Goal: Task Accomplishment & Management: Manage account settings

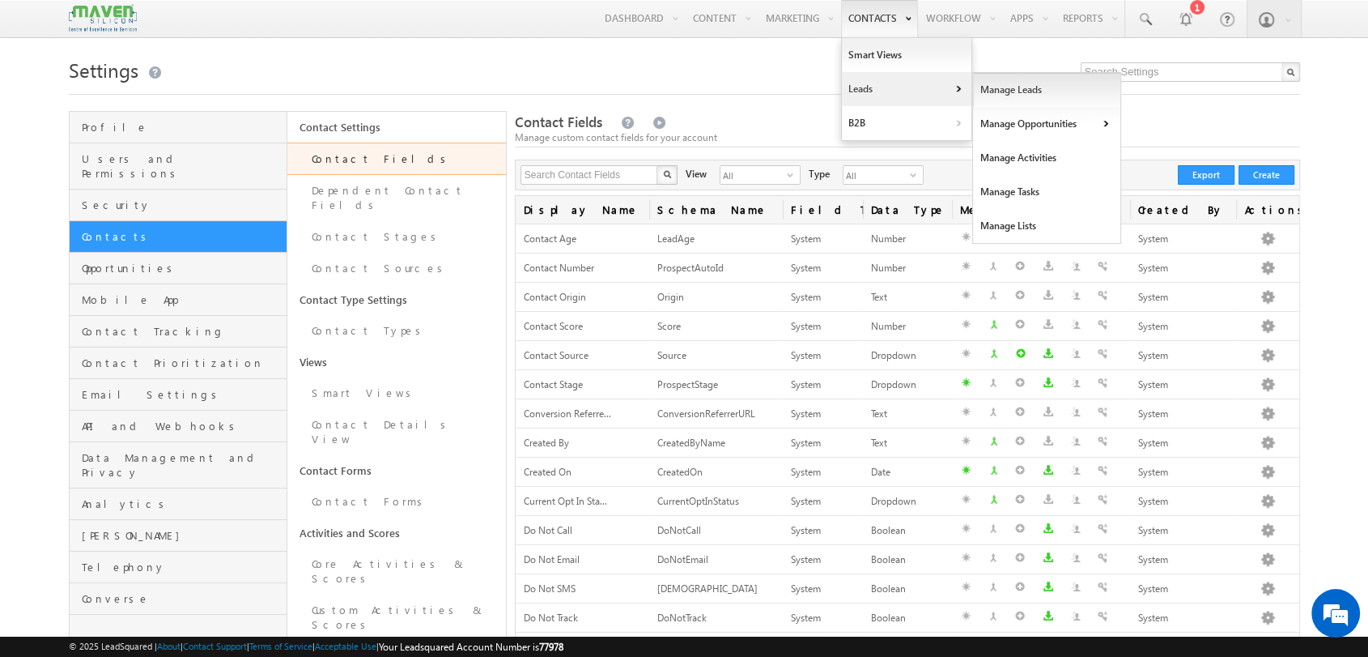
click at [1022, 91] on link "Manage Leads" at bounding box center [1047, 90] width 148 height 34
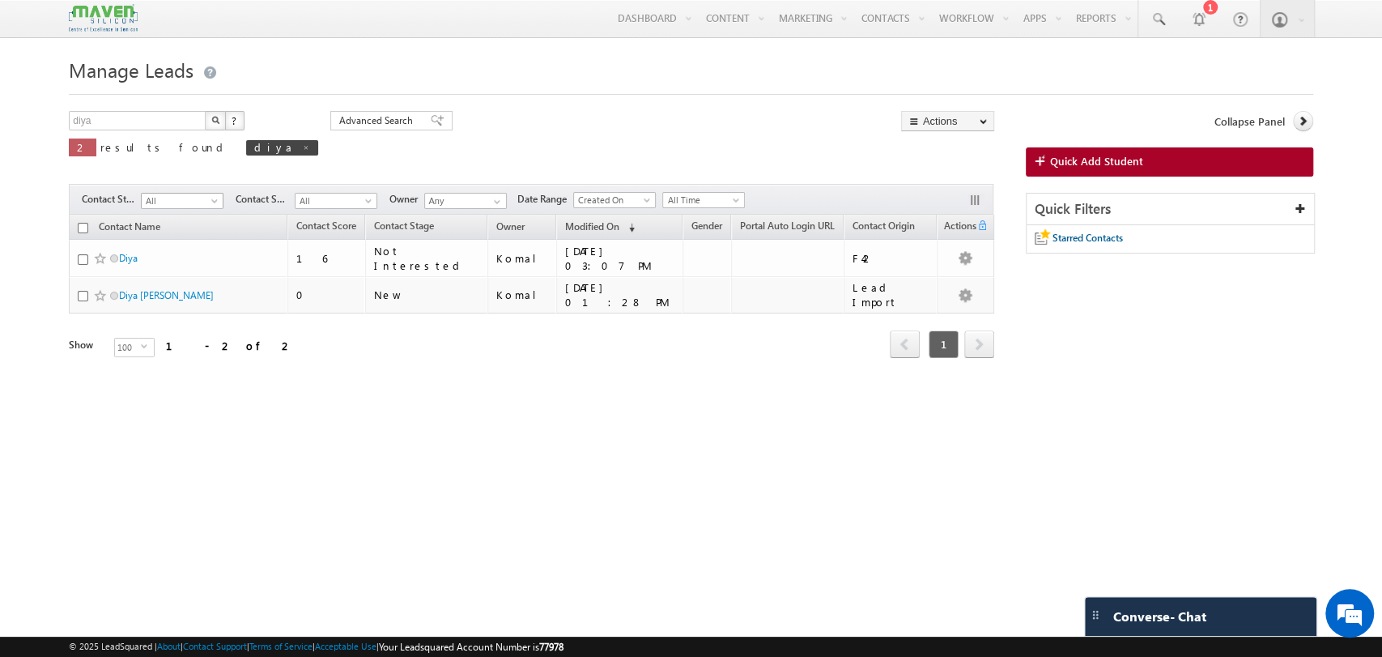
click at [221, 199] on span at bounding box center [216, 204] width 13 height 13
click at [302, 153] on link at bounding box center [306, 147] width 8 height 14
type input "Search Contacts"
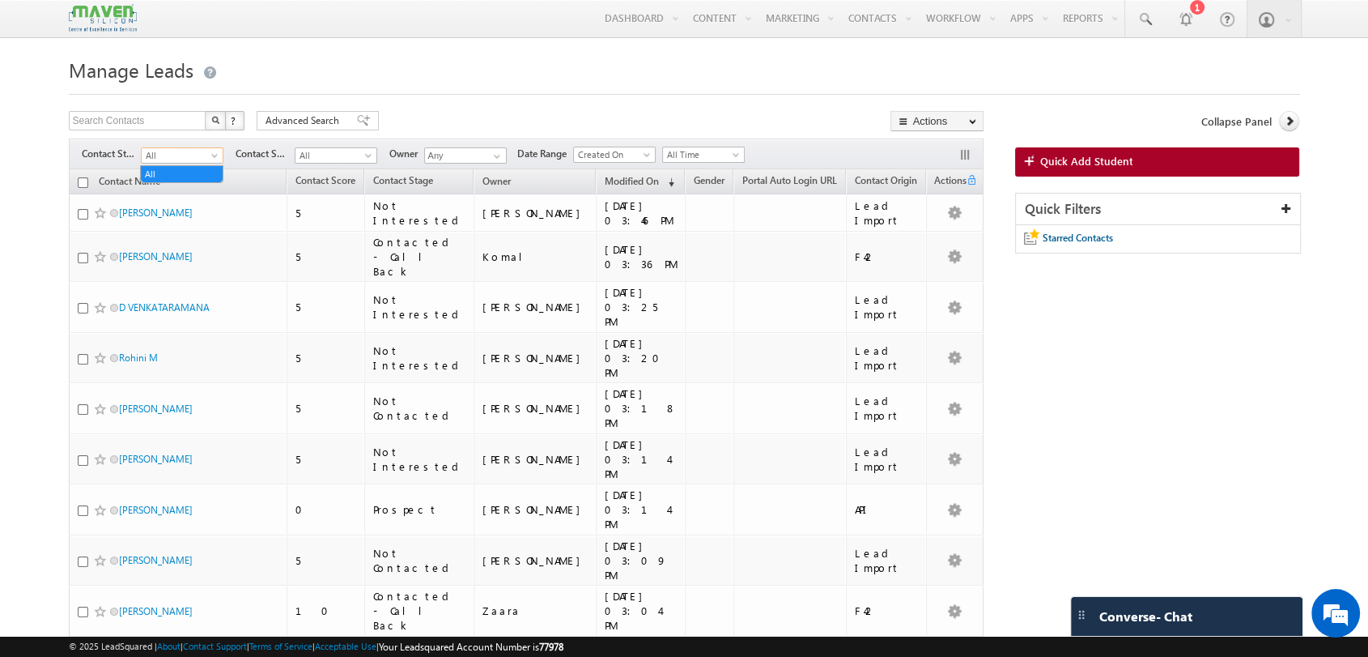
click at [198, 159] on span "All" at bounding box center [180, 155] width 77 height 15
click at [358, 153] on span "All" at bounding box center [334, 155] width 77 height 15
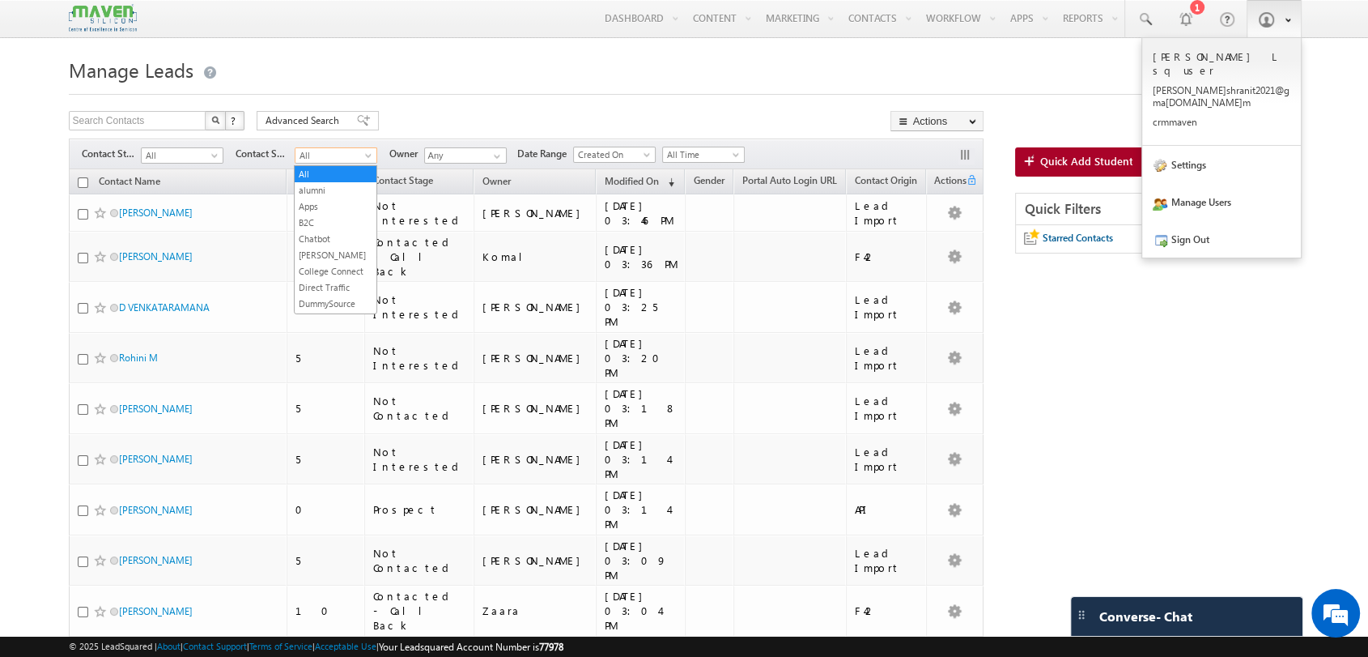
click at [1269, 29] on link at bounding box center [1274, 18] width 55 height 37
click at [1206, 220] on link "Sign Out" at bounding box center [1222, 238] width 159 height 37
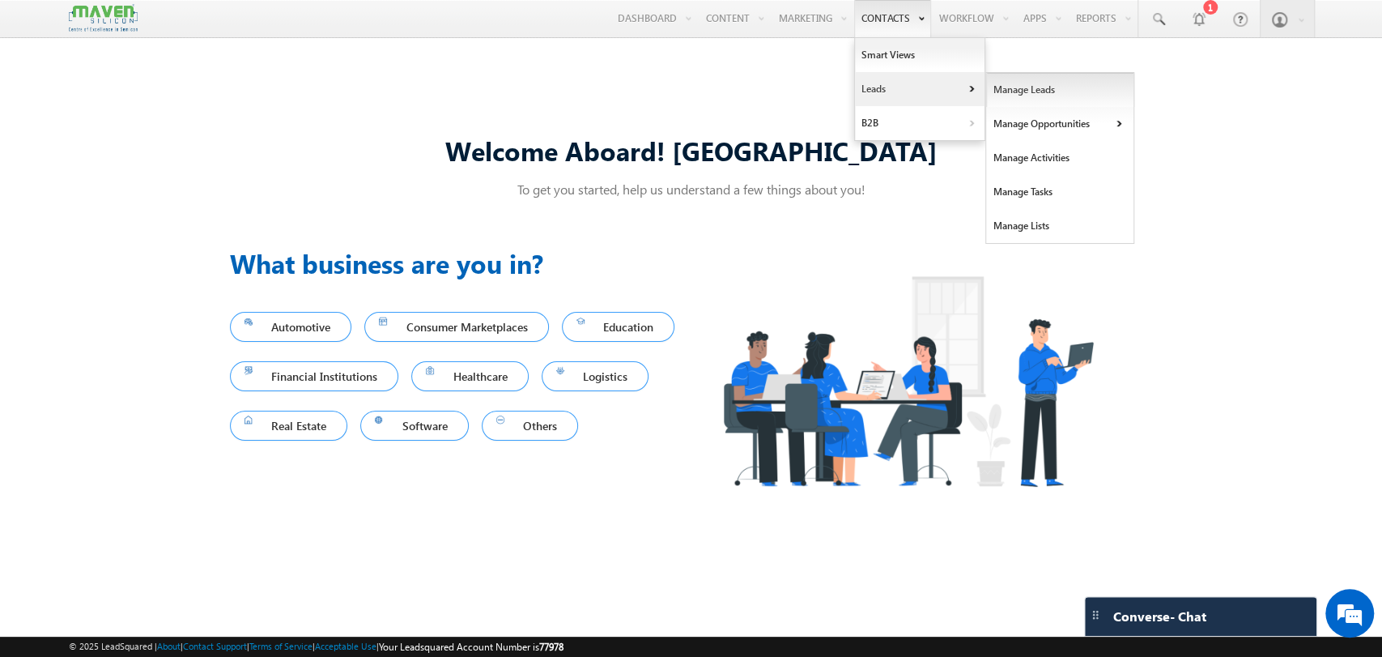
click at [1000, 88] on link "Manage Leads" at bounding box center [1060, 90] width 148 height 34
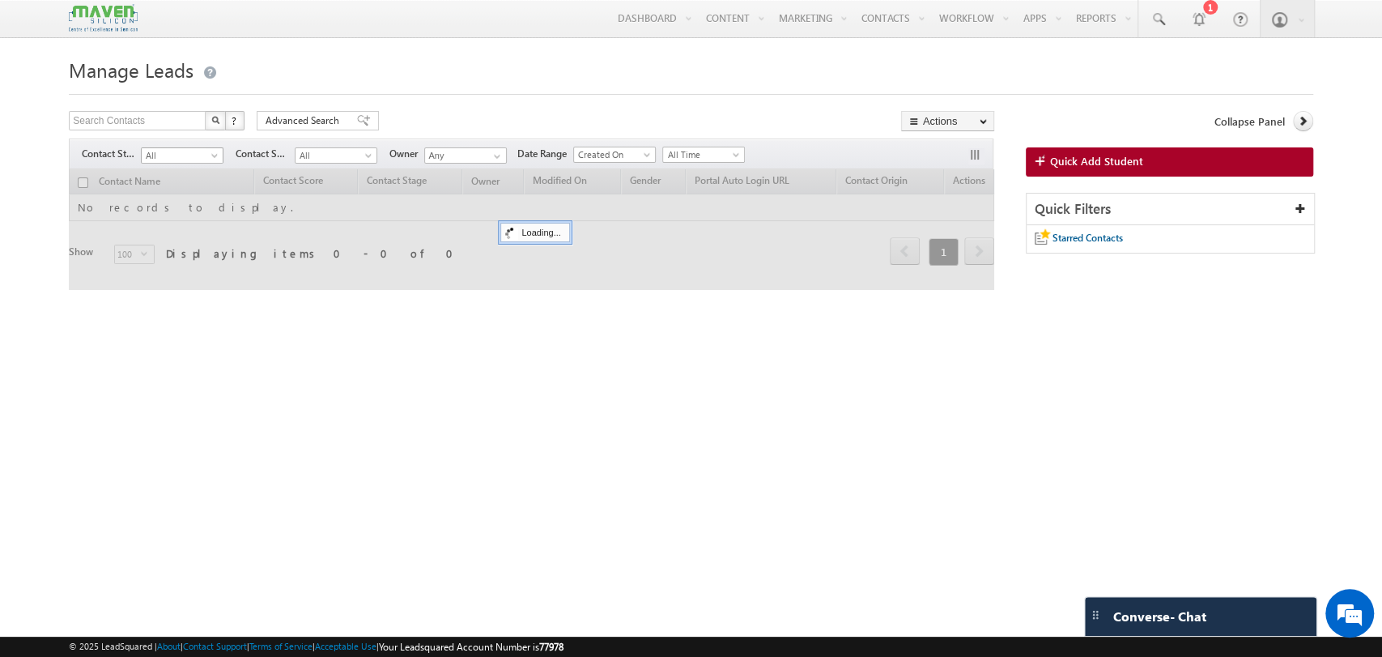
click at [175, 160] on span "All" at bounding box center [180, 155] width 77 height 15
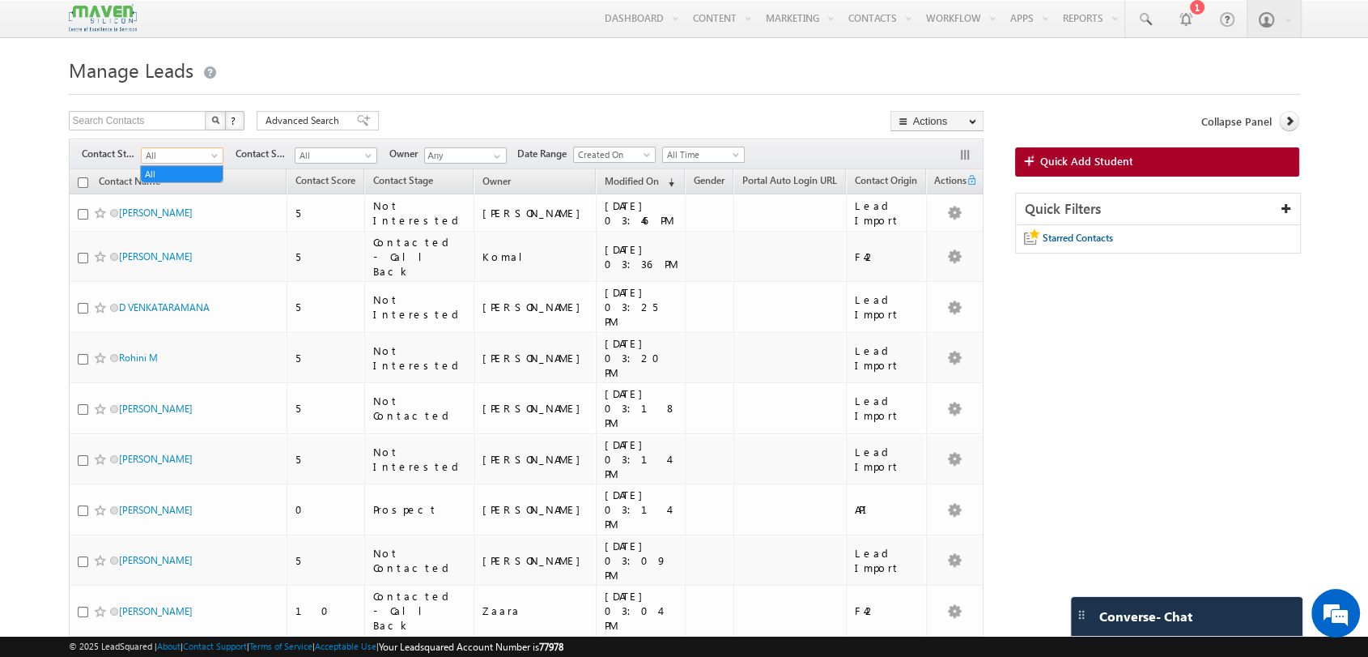
click at [213, 156] on span at bounding box center [216, 158] width 13 height 13
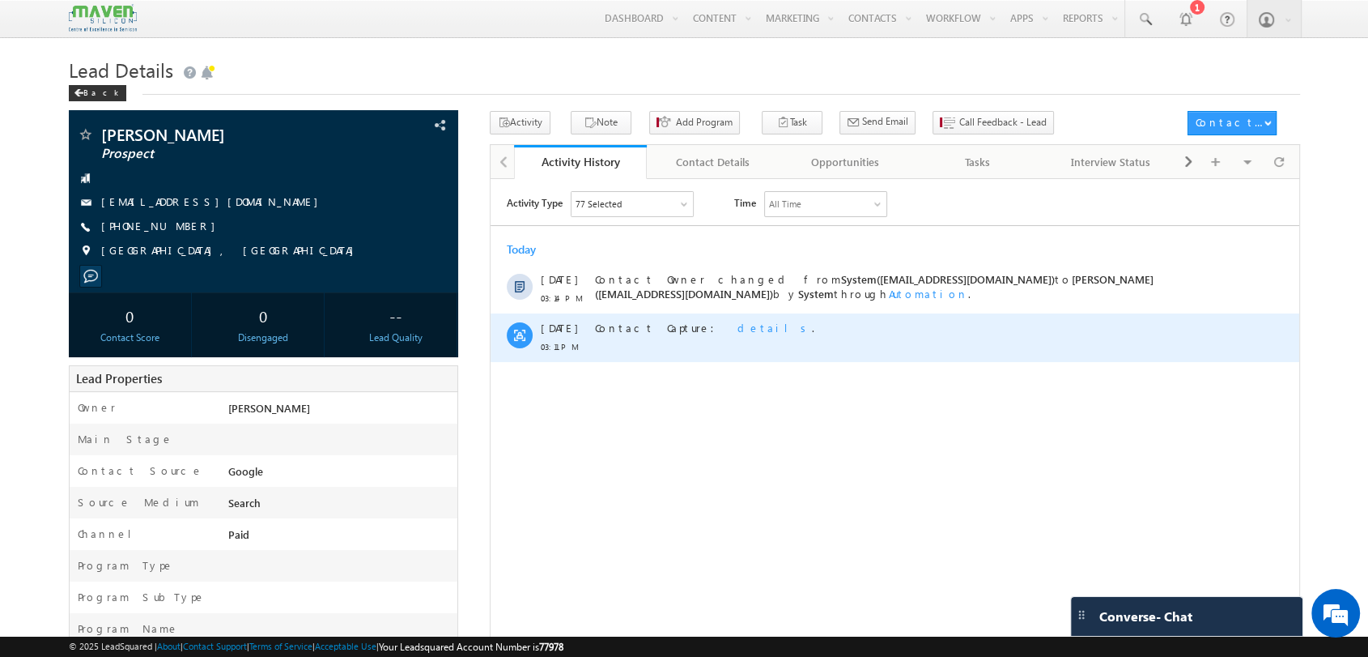
click at [737, 327] on span "details" at bounding box center [774, 327] width 74 height 14
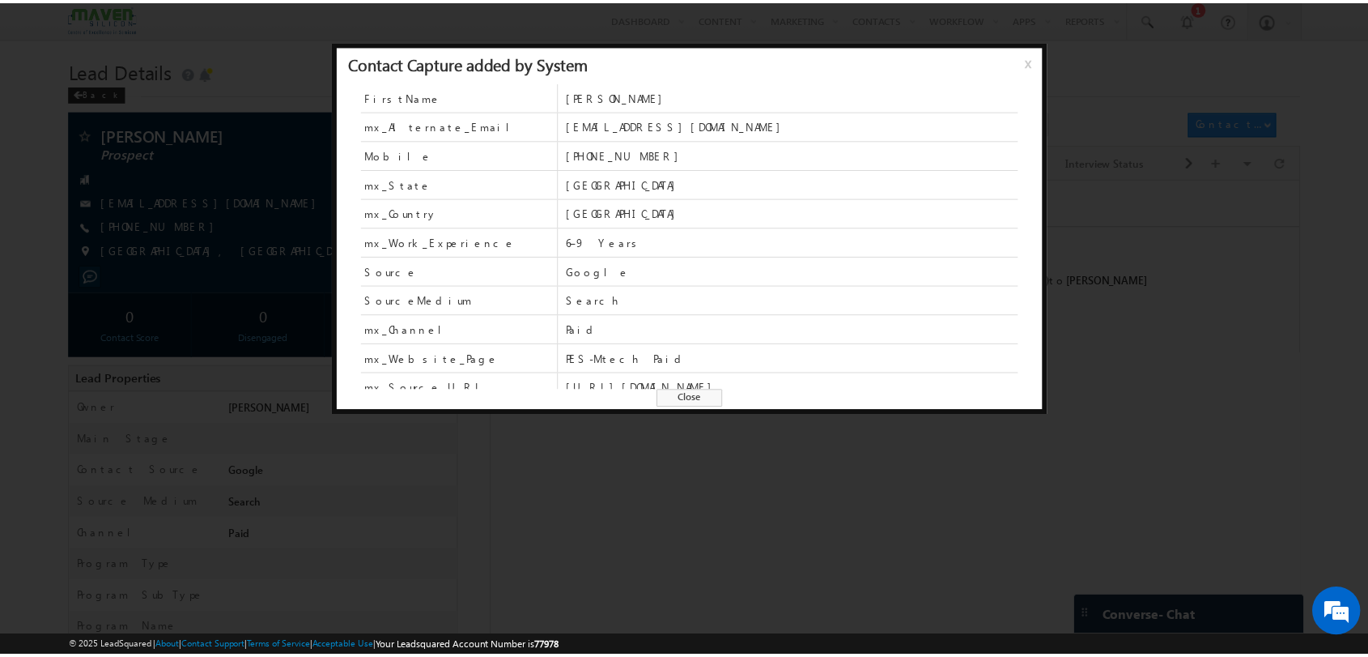
scroll to position [40, 0]
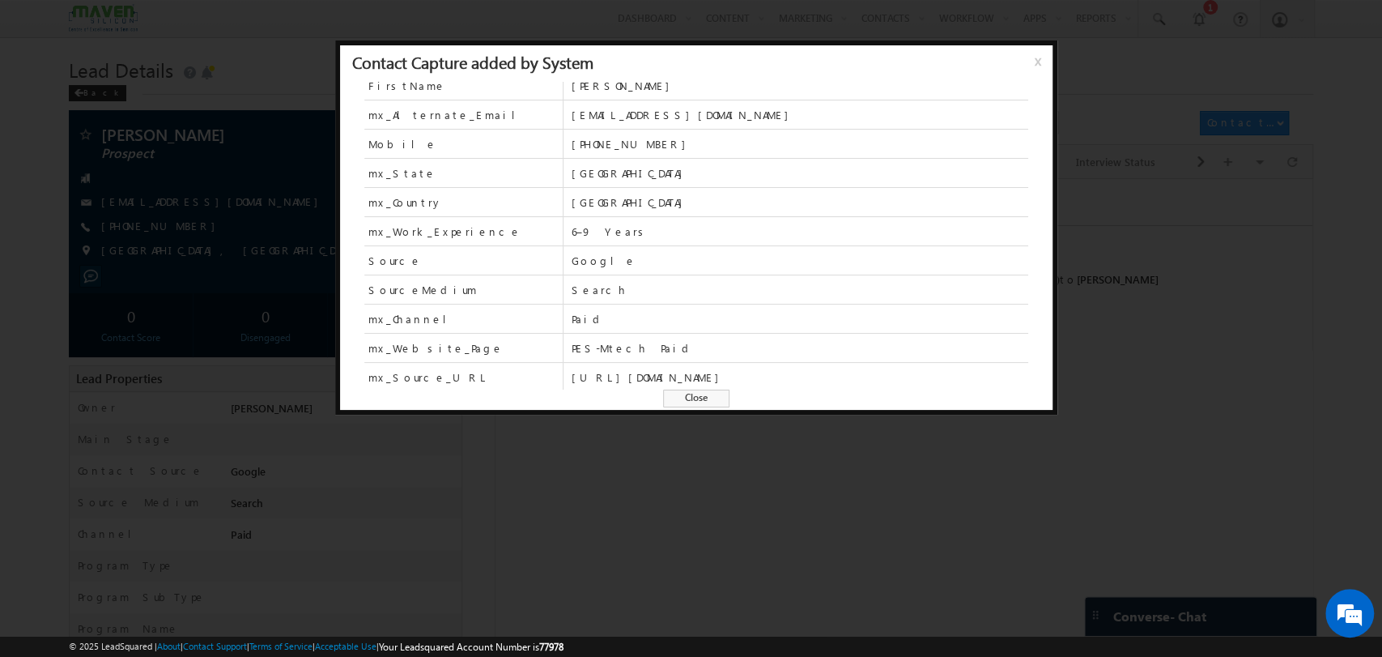
click at [501, 462] on div at bounding box center [691, 328] width 1382 height 657
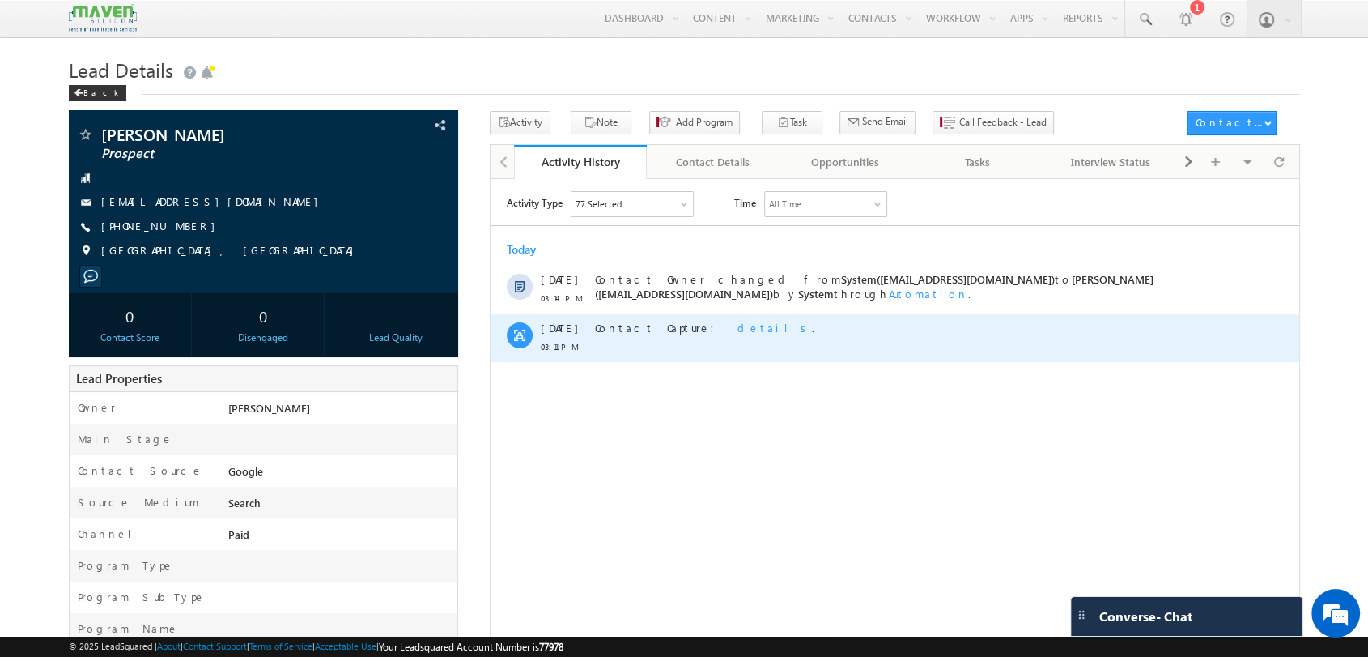
scroll to position [0, 0]
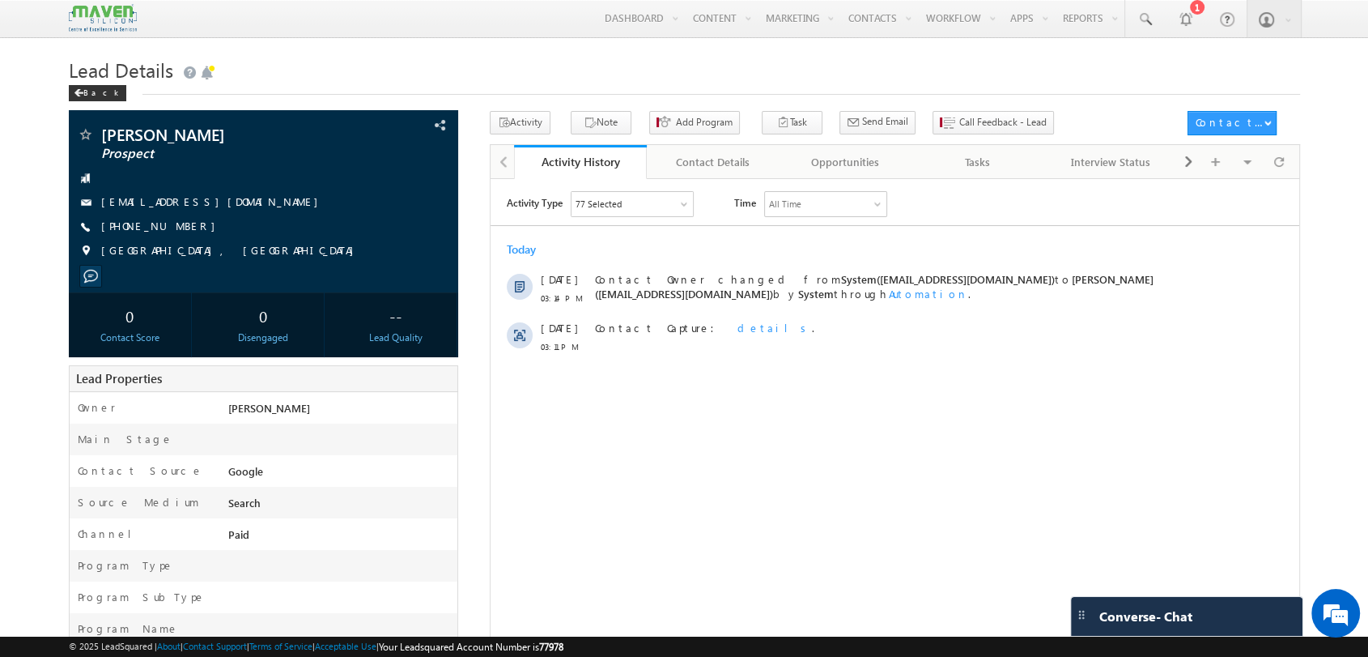
click at [664, 204] on div "77 Selected" at bounding box center [631, 203] width 121 height 24
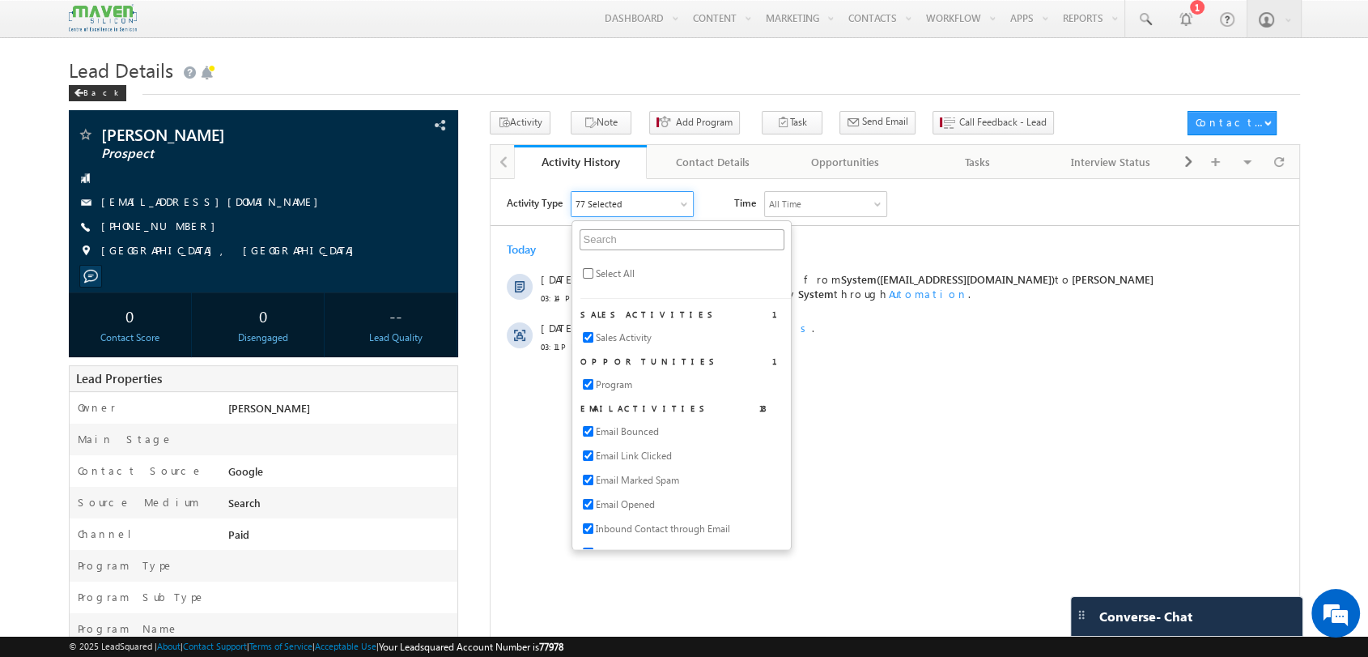
click at [613, 273] on span "Select All" at bounding box center [614, 273] width 39 height 15
checkbox input "true"
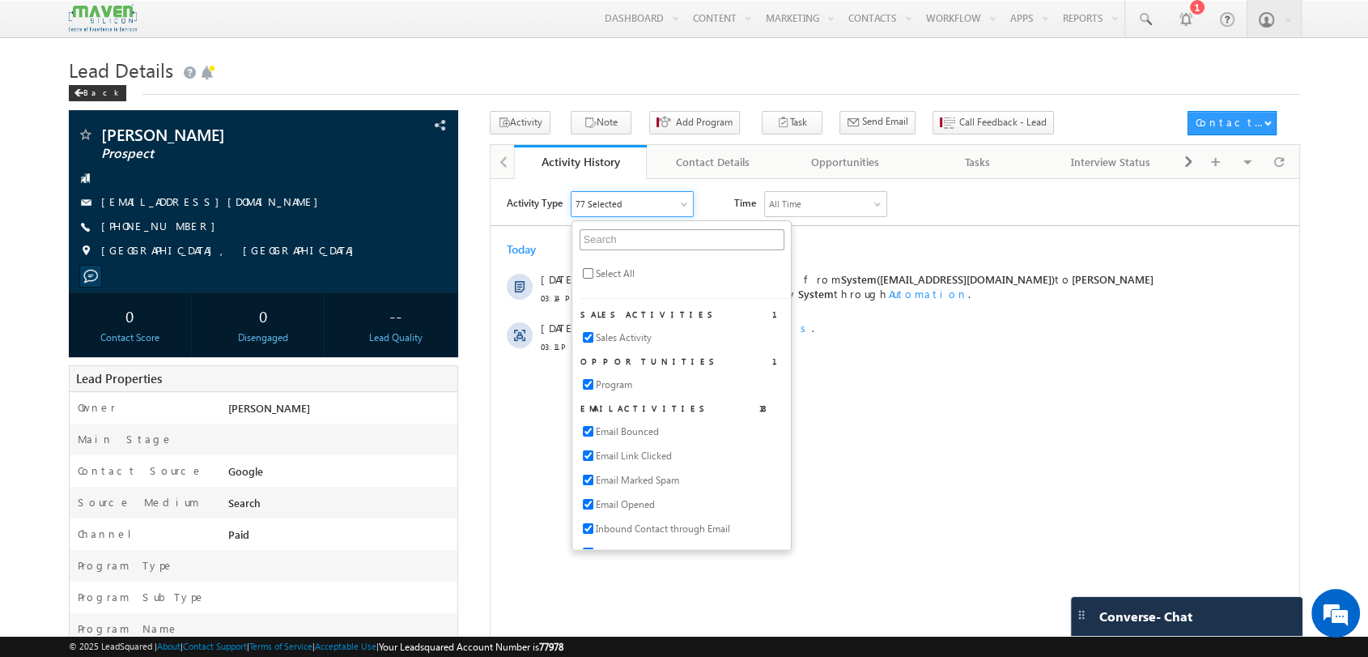
checkbox input "true"
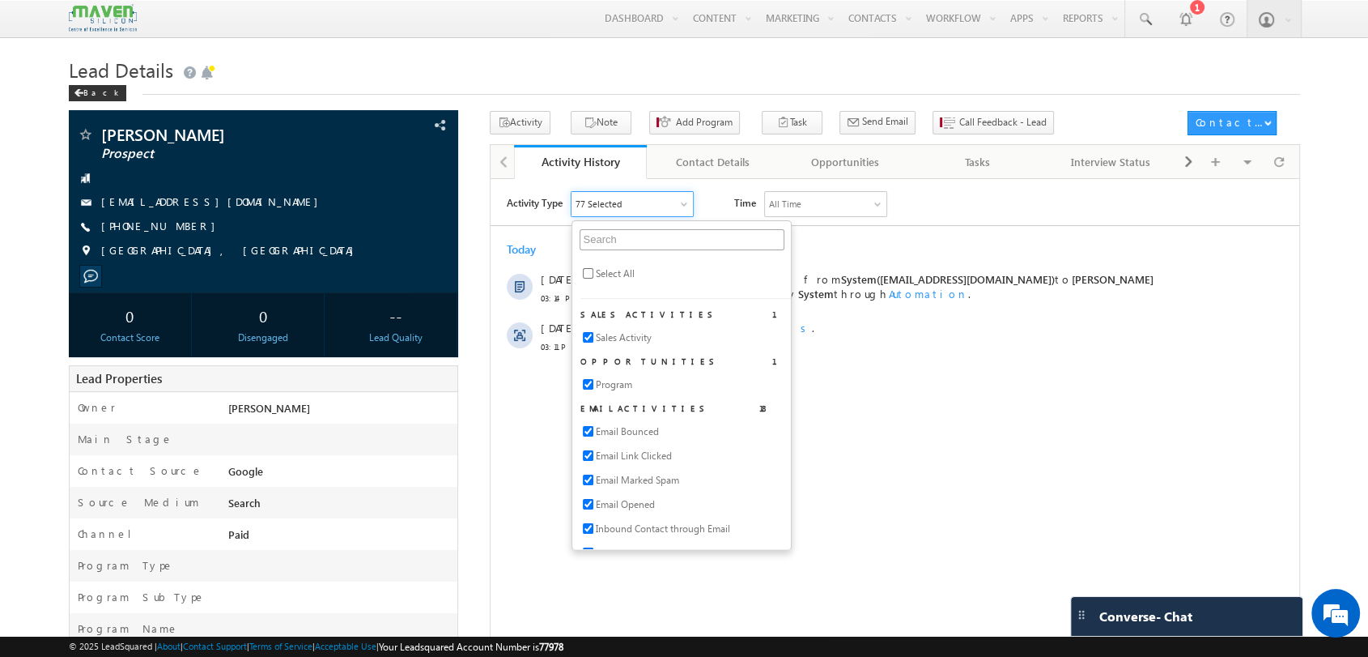
checkbox input "true"
click at [1147, 206] on div "Activity Type All Selected Select All Sales Activities 1 Sales Activity Opportu…" at bounding box center [902, 203] width 793 height 26
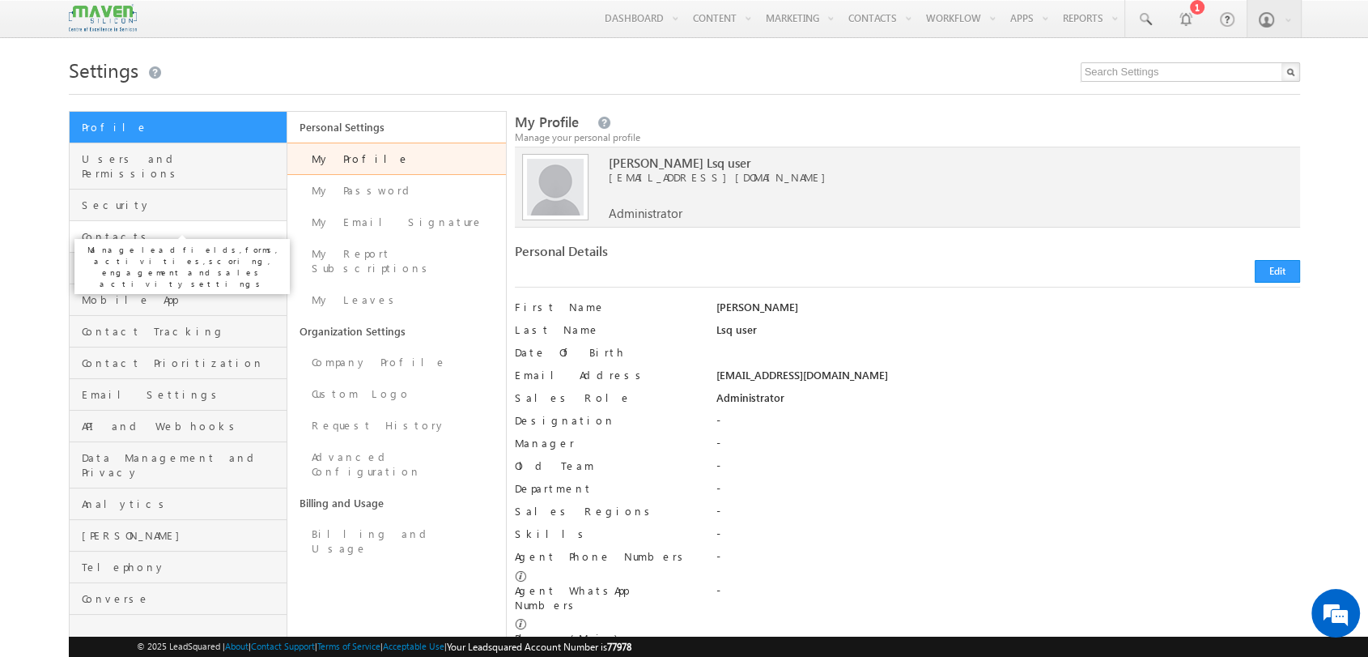
click at [168, 229] on span "Contacts" at bounding box center [183, 236] width 202 height 15
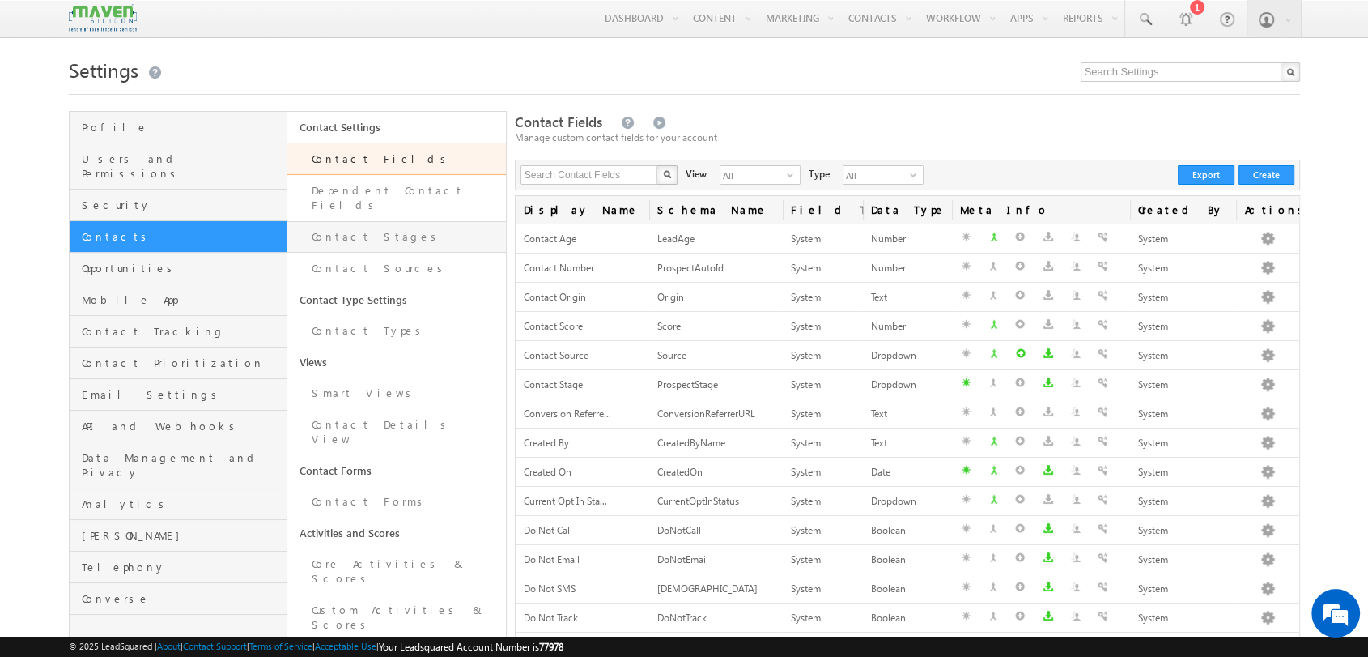
click at [361, 221] on link "Contact Stages" at bounding box center [396, 237] width 219 height 32
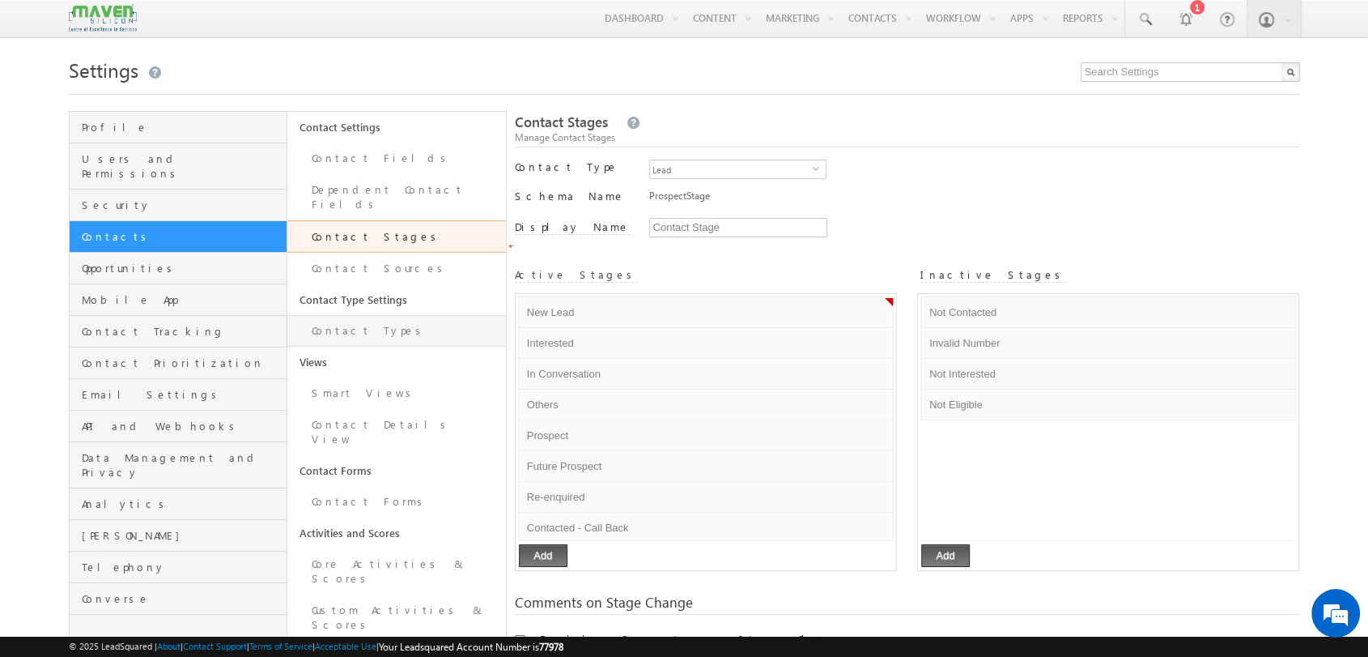
click at [427, 327] on link "Contact Types" at bounding box center [396, 331] width 219 height 32
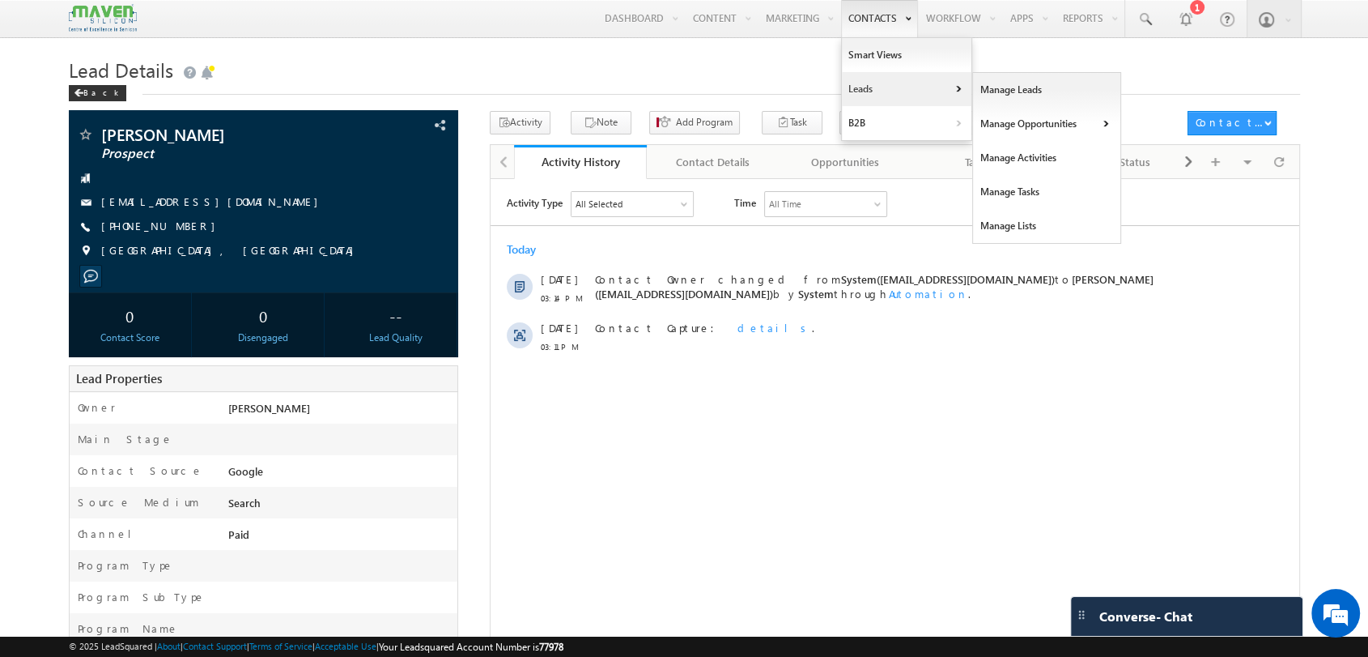
click at [889, 82] on link "Leads" at bounding box center [907, 89] width 130 height 34
click at [986, 83] on link "Manage Leads" at bounding box center [1047, 90] width 148 height 34
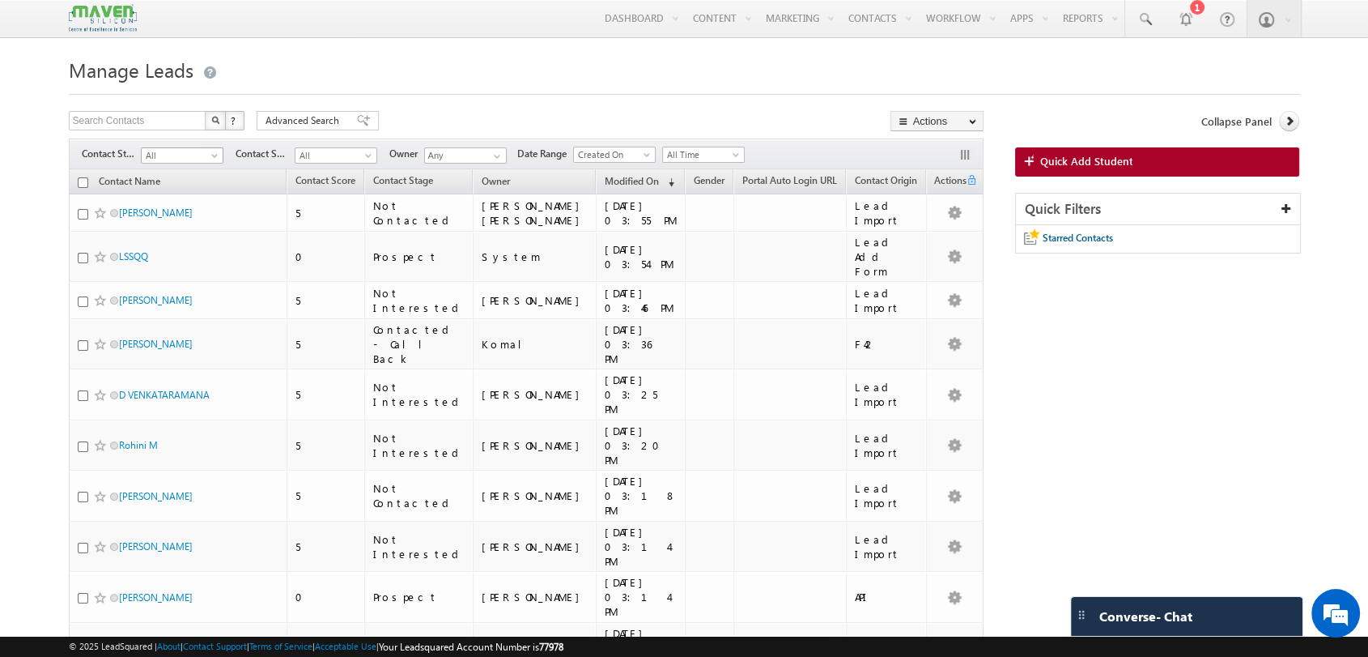
click at [216, 157] on span at bounding box center [216, 158] width 13 height 13
click at [336, 160] on span "All" at bounding box center [334, 155] width 77 height 15
click at [411, 117] on div "Search Contacts X ? 3240 results found Advanced Search Advanced Search Advanced…" at bounding box center [527, 122] width 916 height 23
click at [315, 116] on span "Advanced Search" at bounding box center [305, 120] width 79 height 15
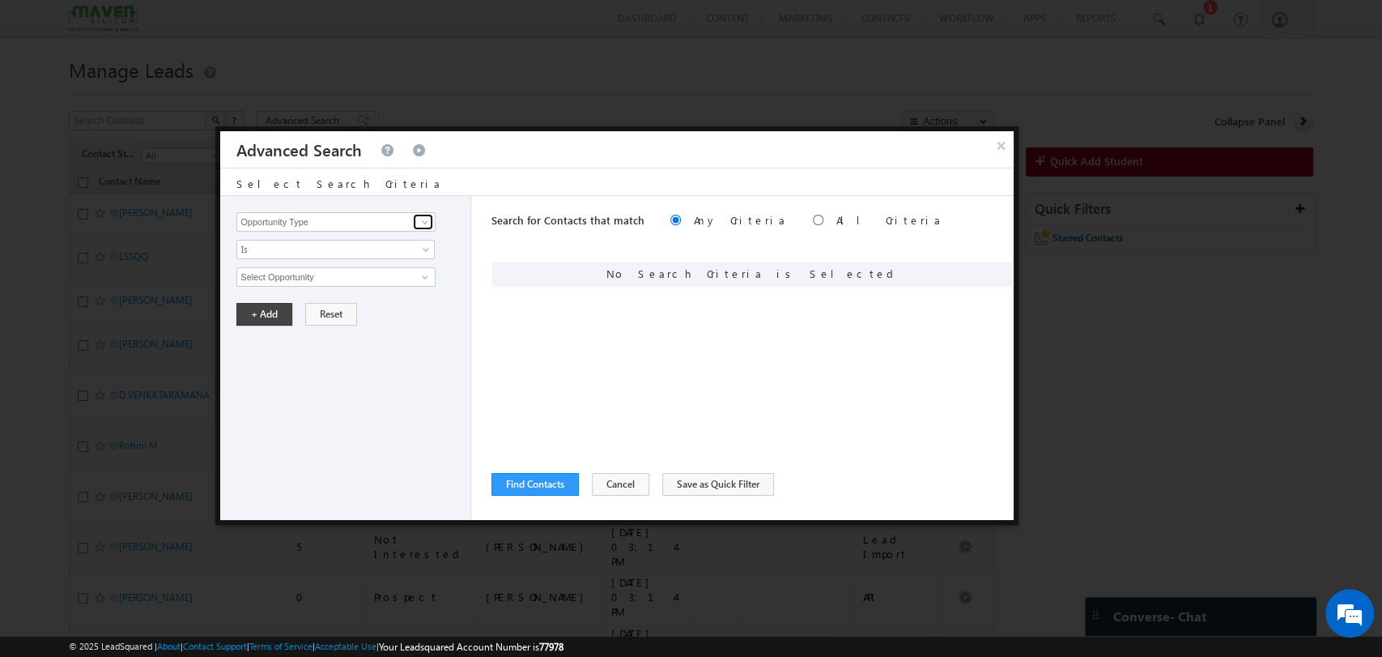
click at [425, 217] on span at bounding box center [425, 221] width 13 height 13
click at [393, 255] on link "Contact Stage" at bounding box center [335, 255] width 199 height 19
type input "Contact Stage"
click at [391, 270] on span "None Selected" at bounding box center [329, 277] width 184 height 18
click at [343, 302] on input "text" at bounding box center [325, 300] width 168 height 19
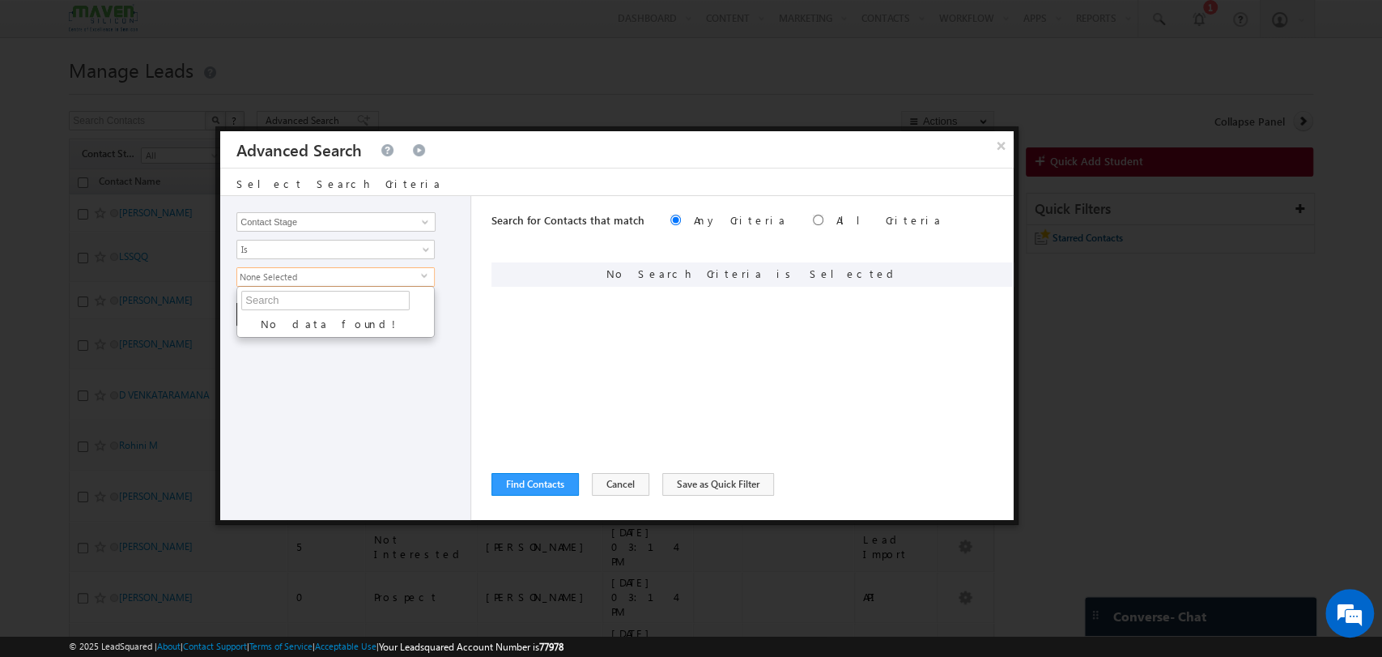
drag, startPoint x: 363, startPoint y: 414, endPoint x: 334, endPoint y: 370, distance: 52.6
click at [363, 413] on div "Opportunity Type Contact Activity Task Sales Group Prospect Id Academic Remarks…" at bounding box center [345, 358] width 251 height 324
click at [349, 275] on span "None Selected" at bounding box center [329, 277] width 184 height 18
click at [1008, 143] on button "×" at bounding box center [1001, 145] width 27 height 28
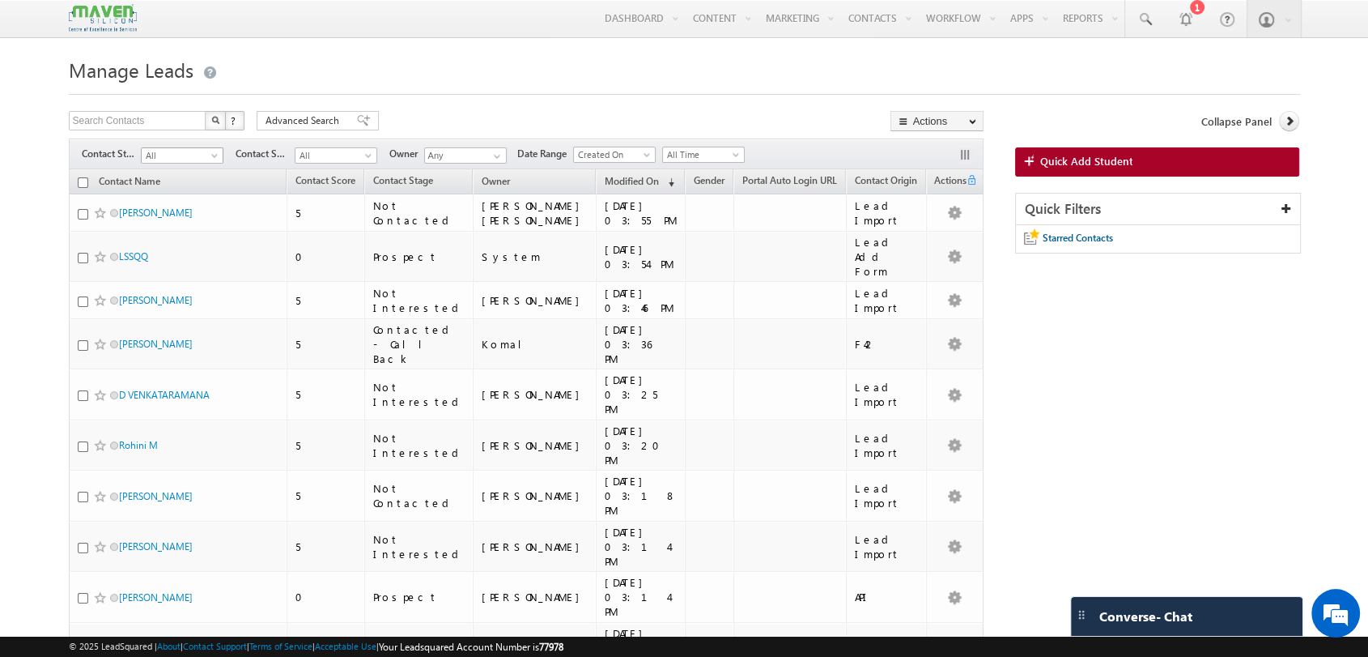
click at [177, 160] on span "All" at bounding box center [180, 155] width 77 height 15
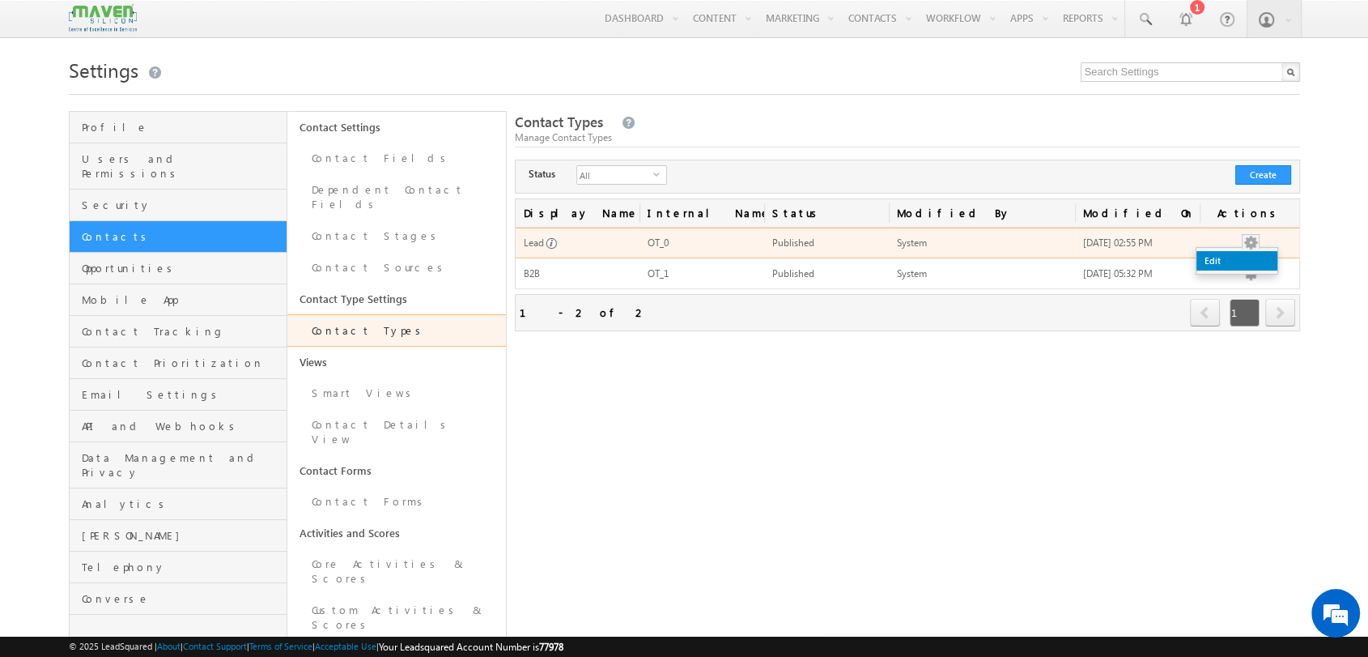
click at [1238, 257] on link "Edit" at bounding box center [1237, 260] width 81 height 19
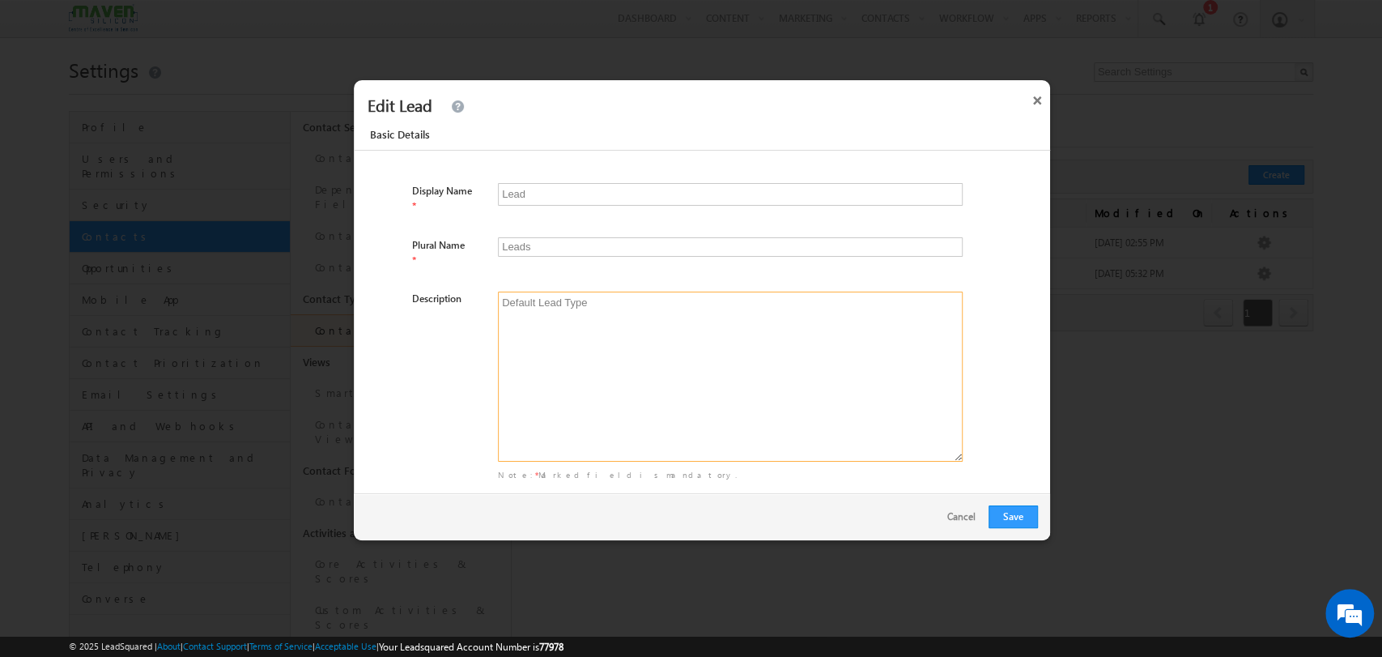
click at [572, 291] on textarea "Default Lead Type" at bounding box center [730, 376] width 465 height 170
click at [1043, 101] on button "×" at bounding box center [1037, 97] width 26 height 34
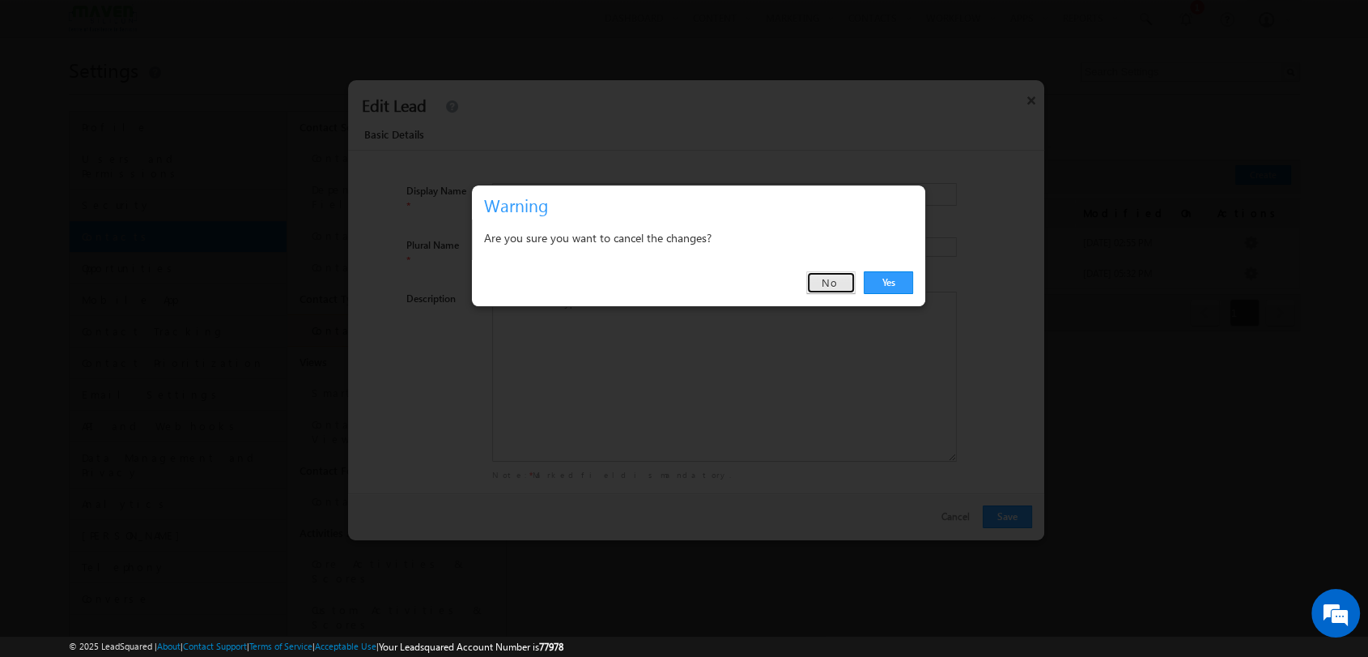
click at [841, 287] on link "No" at bounding box center [830, 282] width 49 height 23
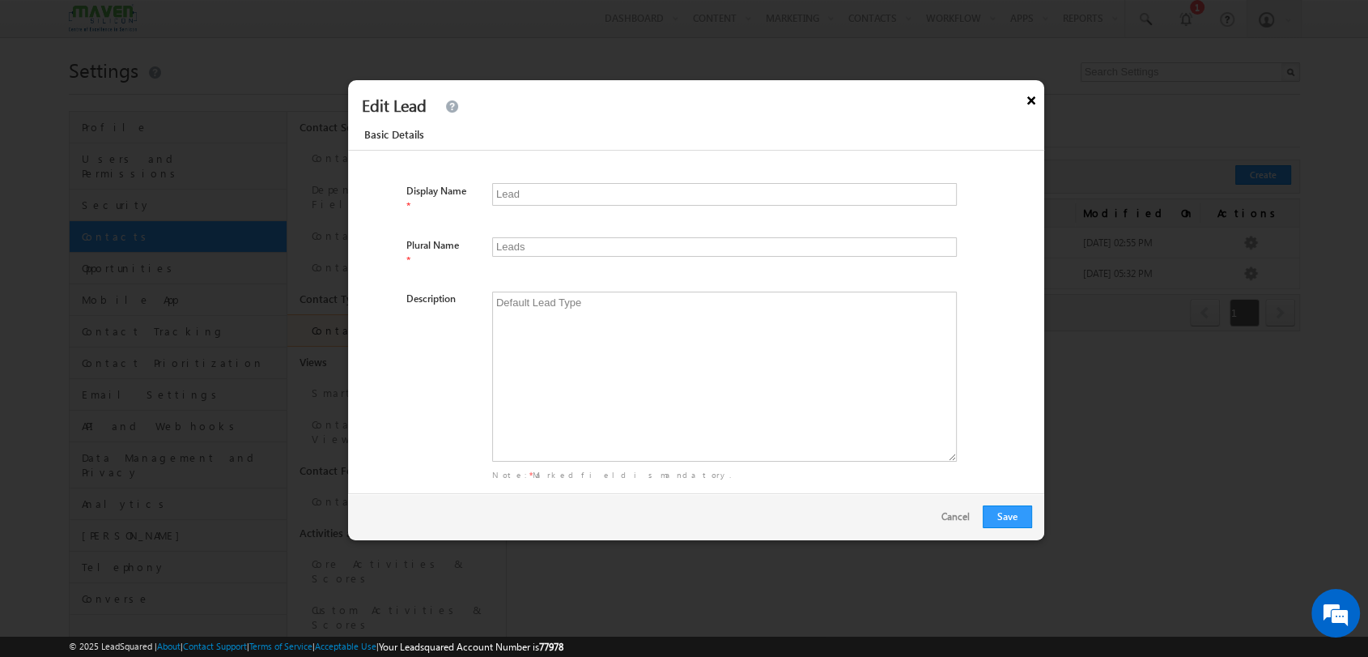
click at [1040, 99] on button "×" at bounding box center [1032, 97] width 26 height 34
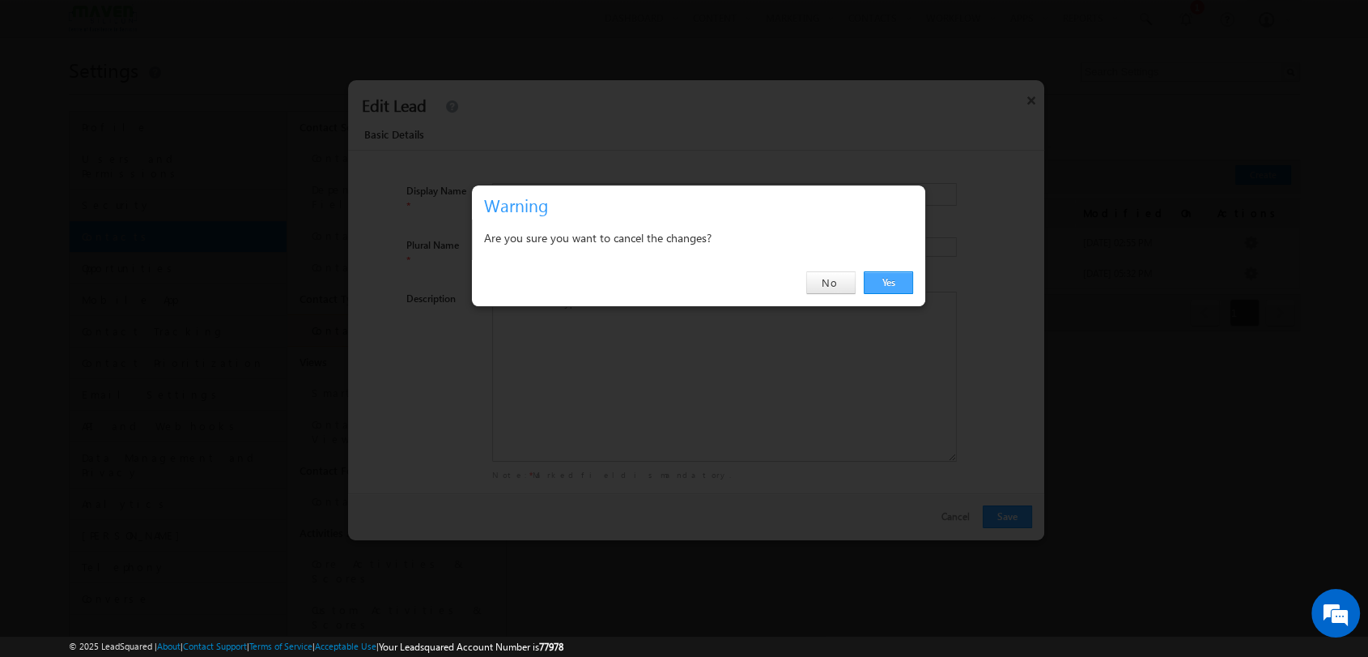
click at [902, 290] on link "Yes" at bounding box center [888, 282] width 49 height 23
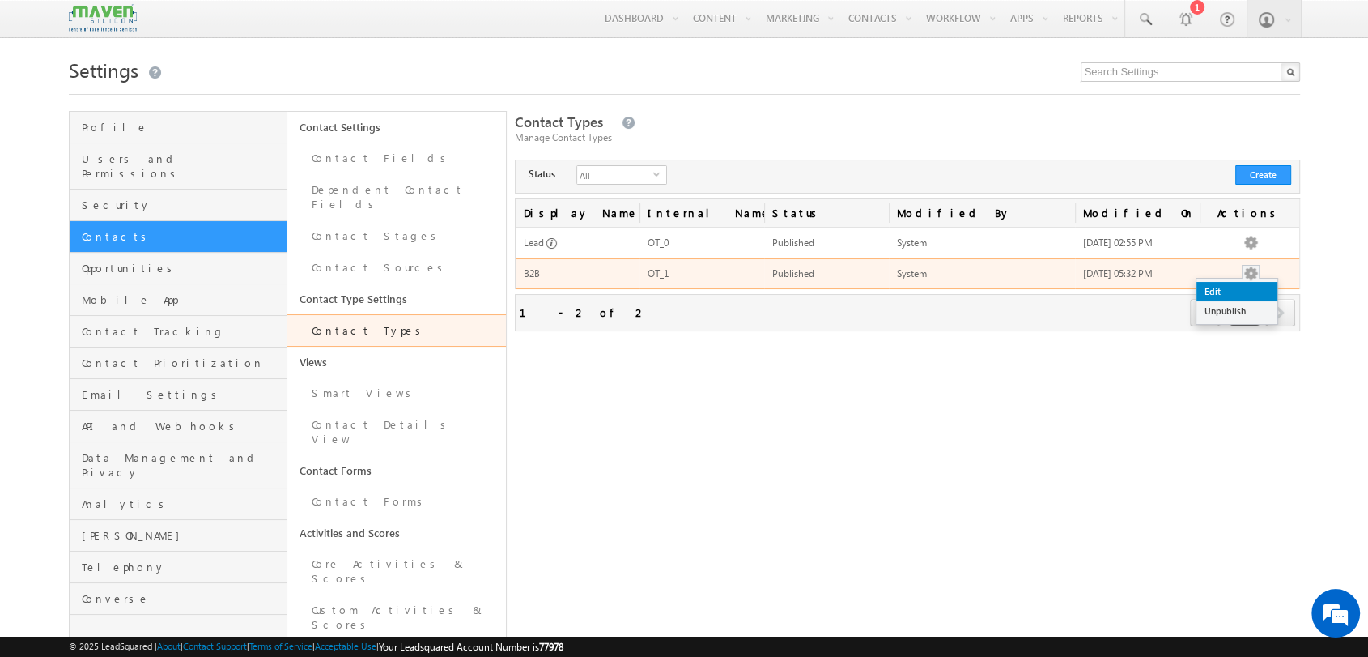
click at [1243, 288] on link "Edit" at bounding box center [1237, 291] width 81 height 19
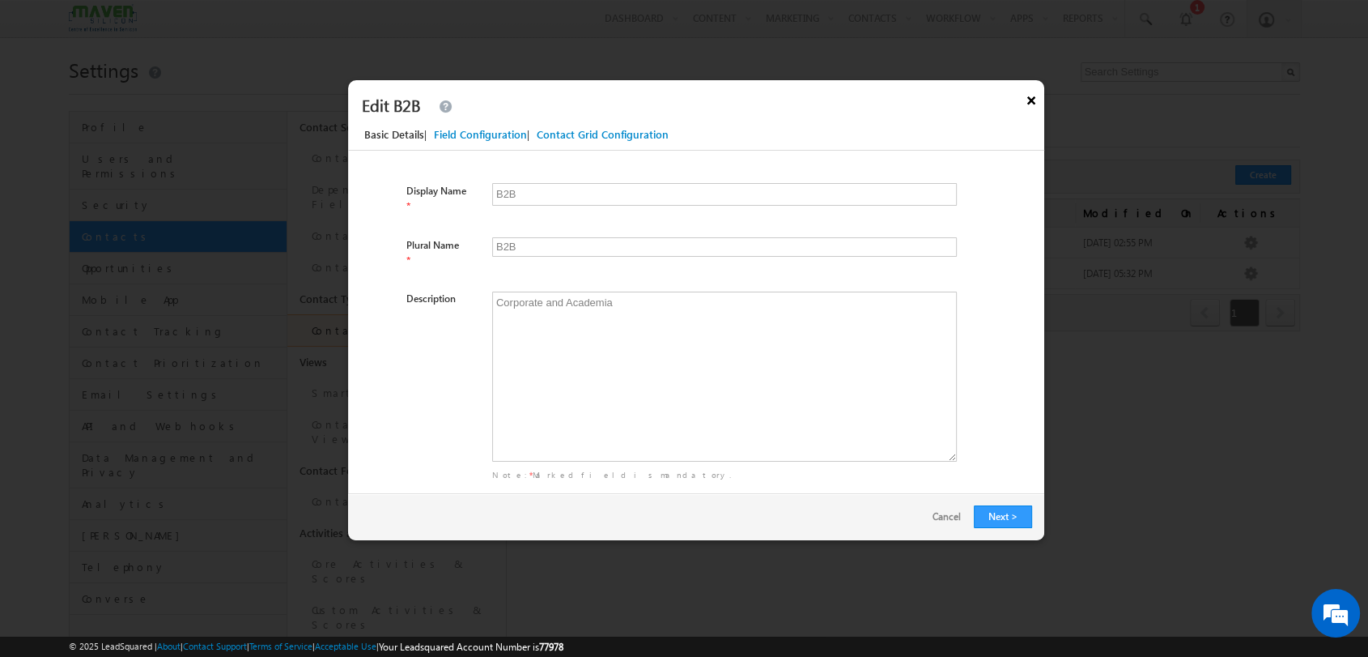
click at [1028, 99] on button "×" at bounding box center [1032, 97] width 26 height 34
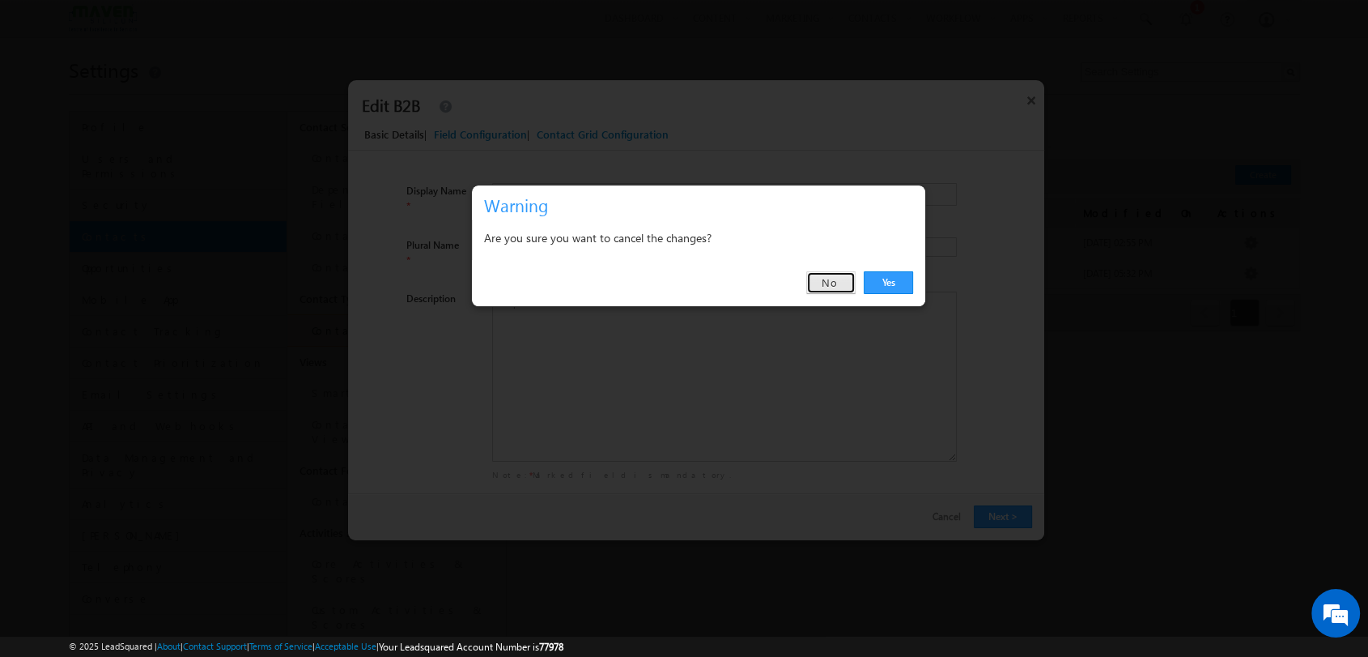
click at [813, 274] on link "No" at bounding box center [830, 282] width 49 height 23
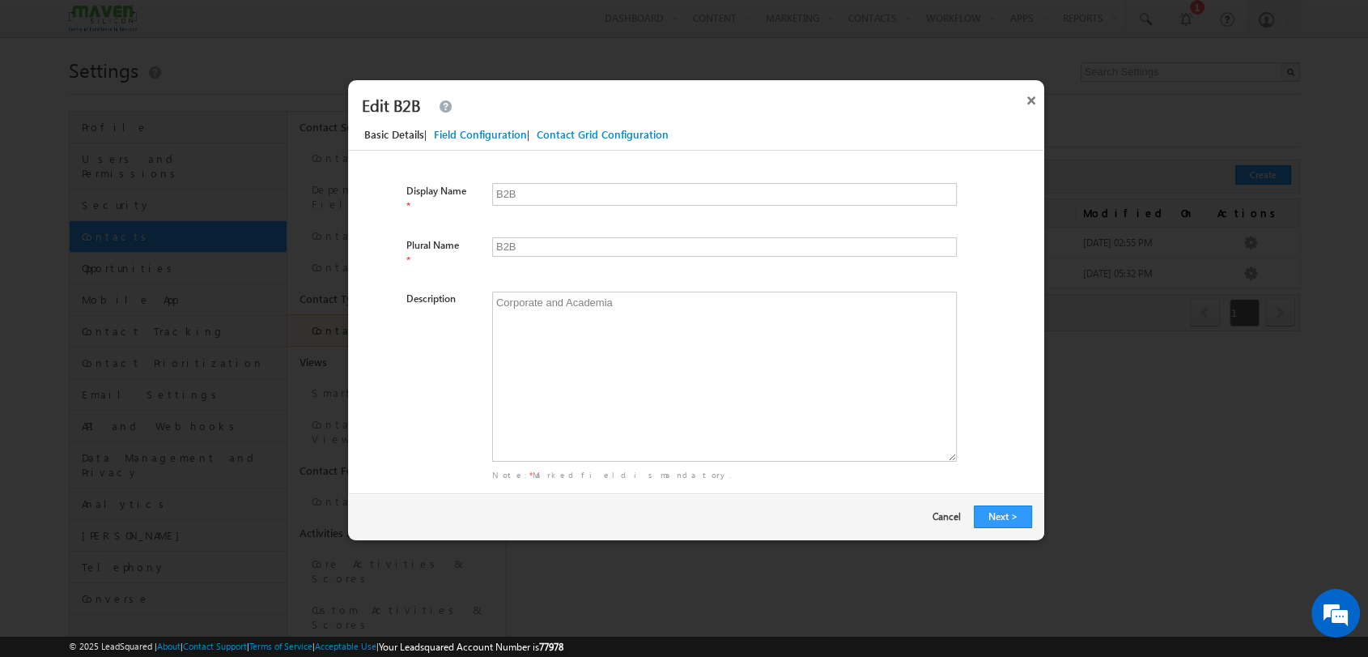
click at [963, 517] on link "Cancel" at bounding box center [953, 514] width 41 height 19
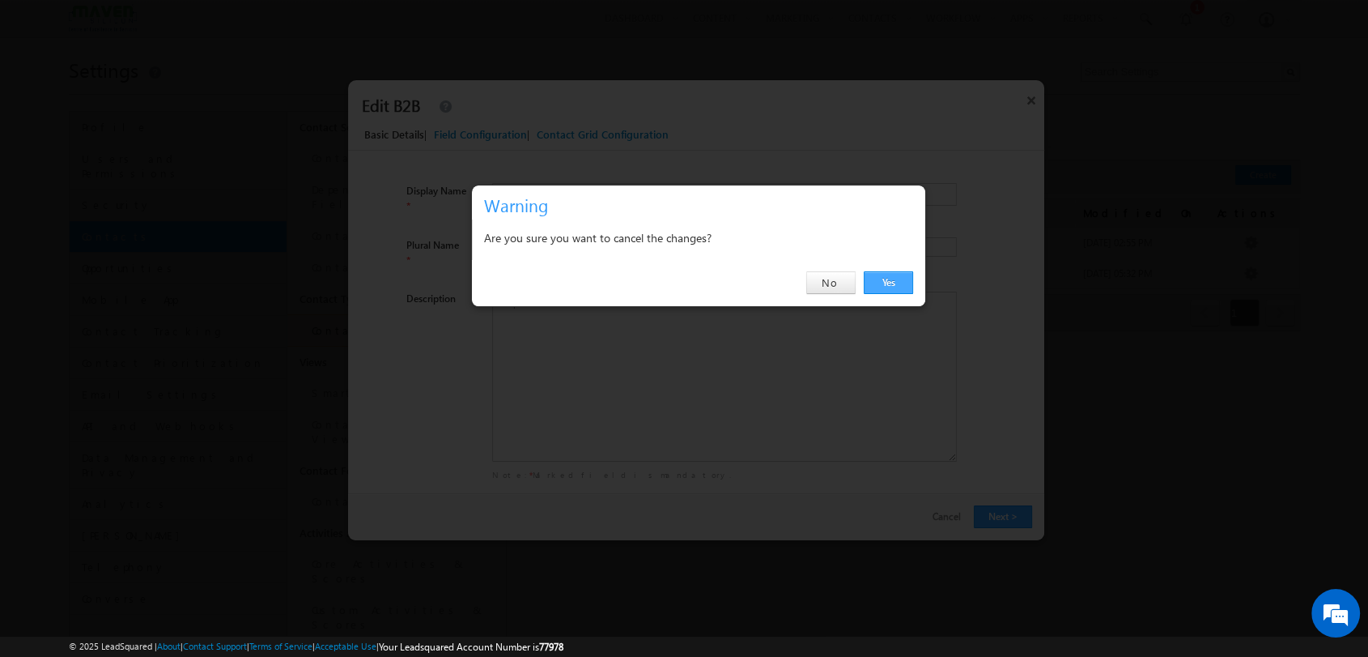
click at [880, 280] on link "Yes" at bounding box center [888, 282] width 49 height 23
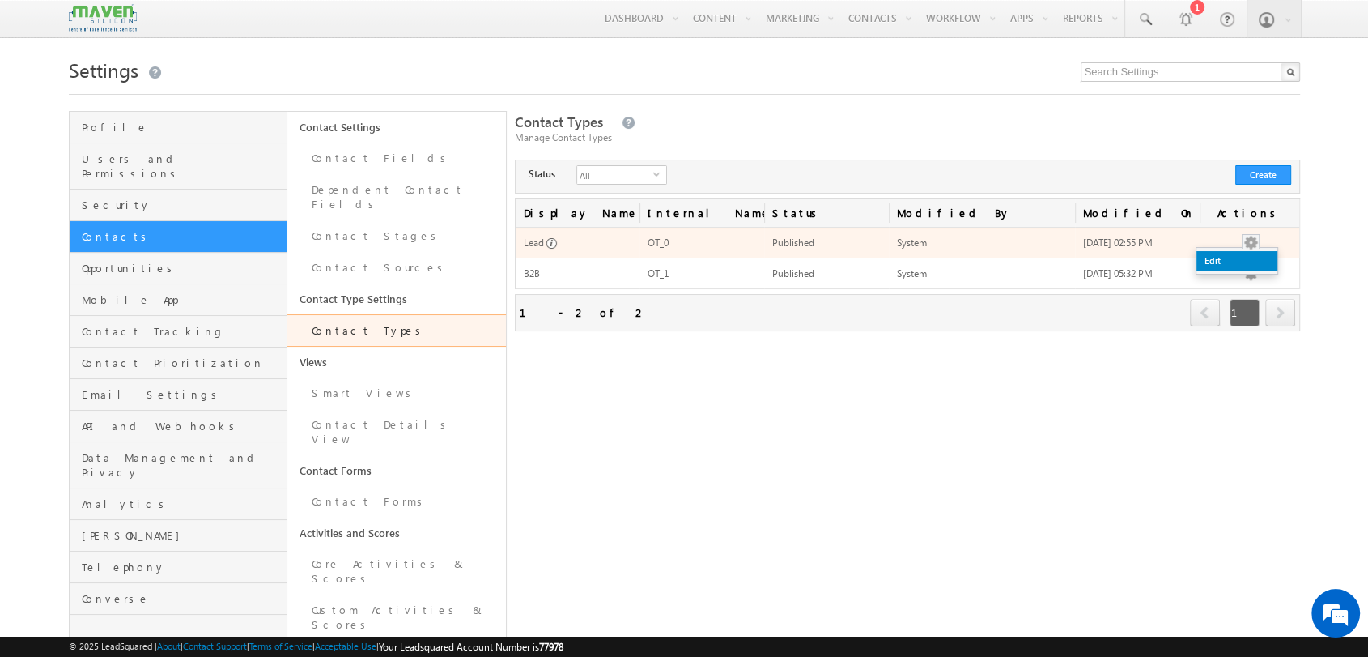
click at [1226, 261] on link "Edit" at bounding box center [1237, 260] width 81 height 19
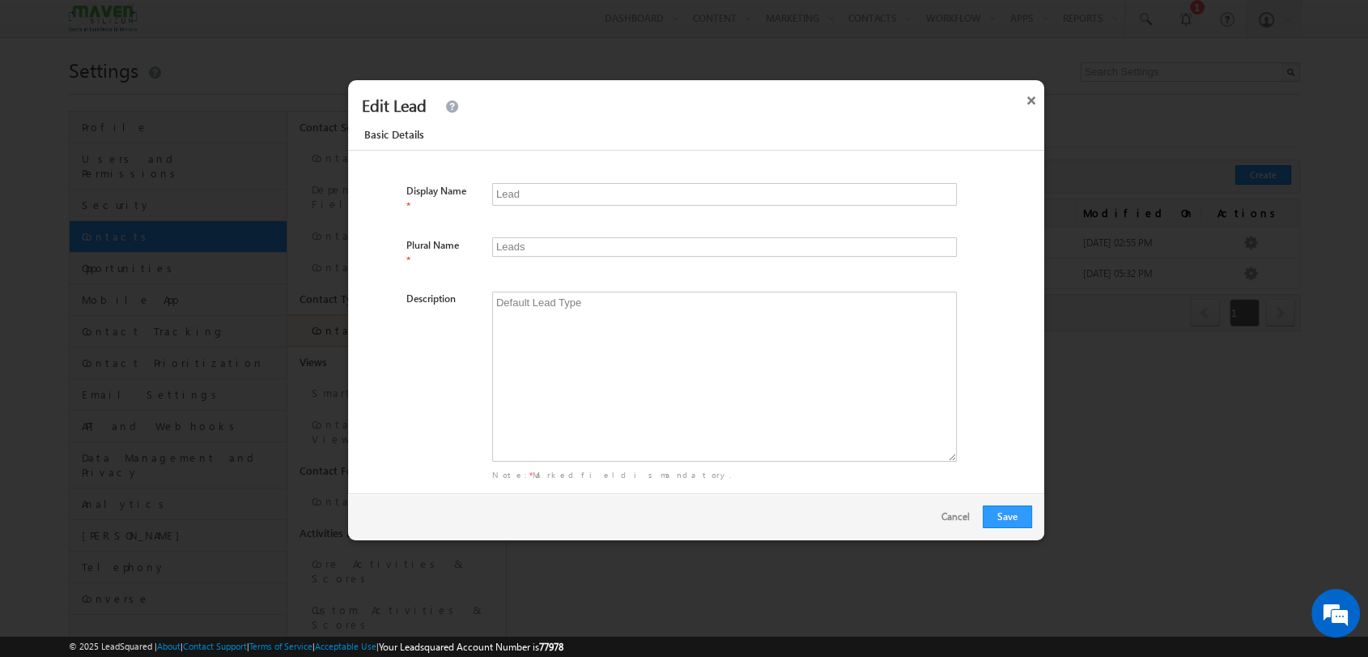
click at [476, 138] on div "Basic Details" at bounding box center [704, 137] width 713 height 28
click at [1039, 100] on button "×" at bounding box center [1032, 97] width 26 height 34
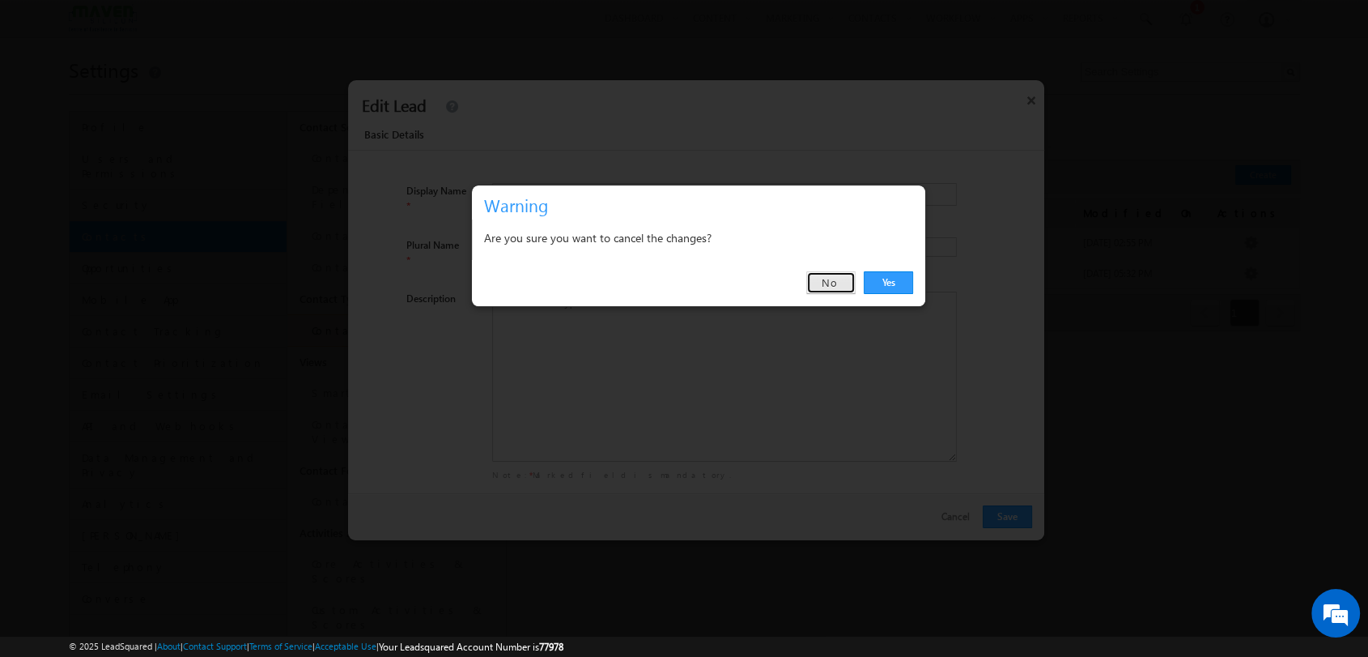
click at [845, 274] on link "No" at bounding box center [830, 282] width 49 height 23
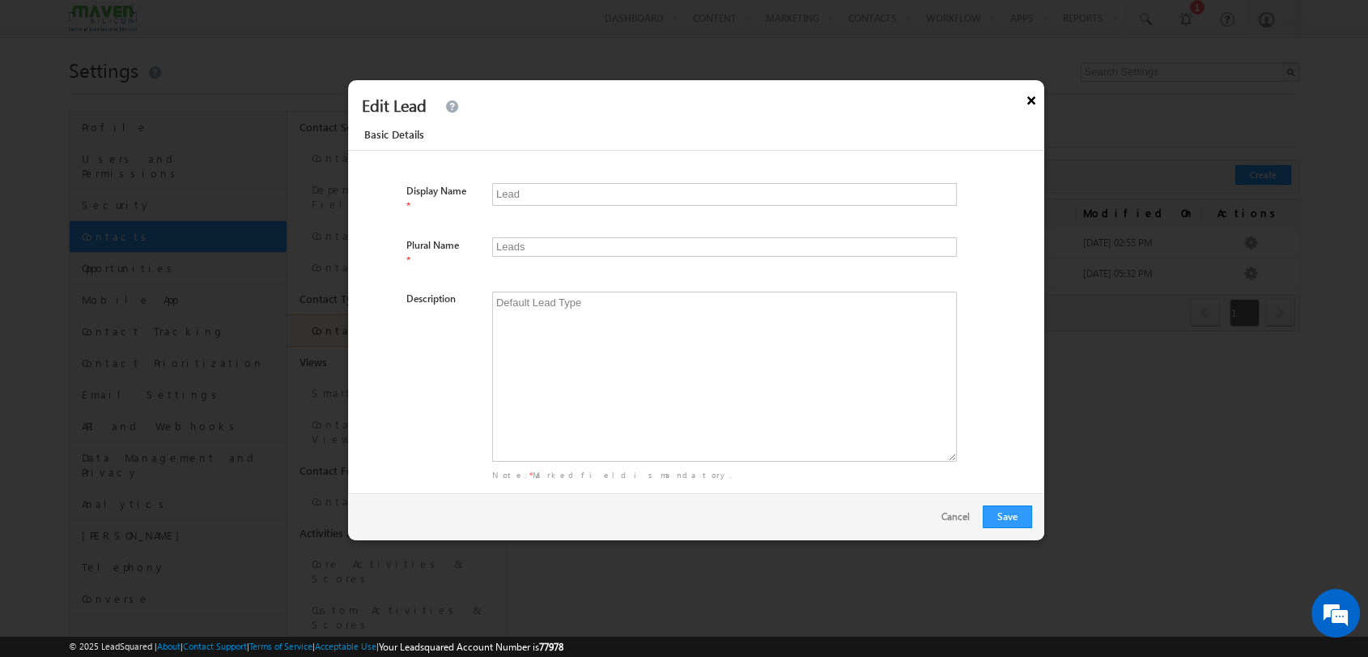
click at [1028, 105] on button "×" at bounding box center [1032, 97] width 26 height 34
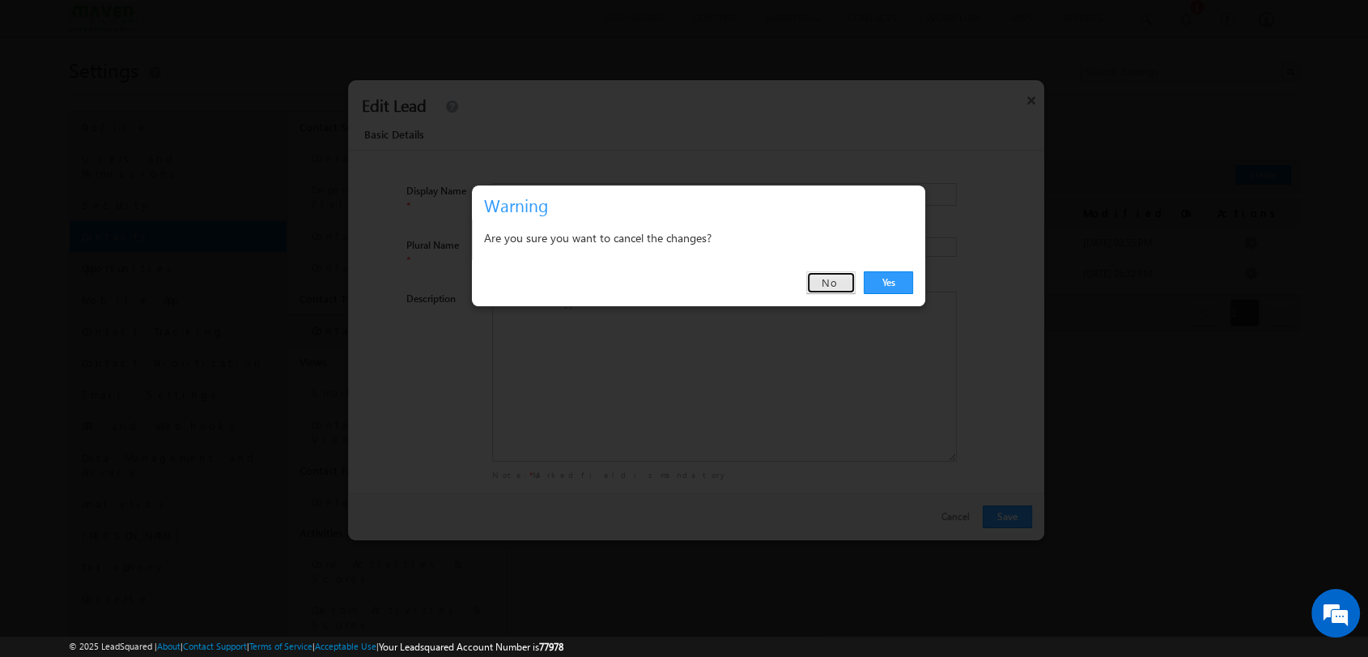
click at [834, 273] on link "No" at bounding box center [830, 282] width 49 height 23
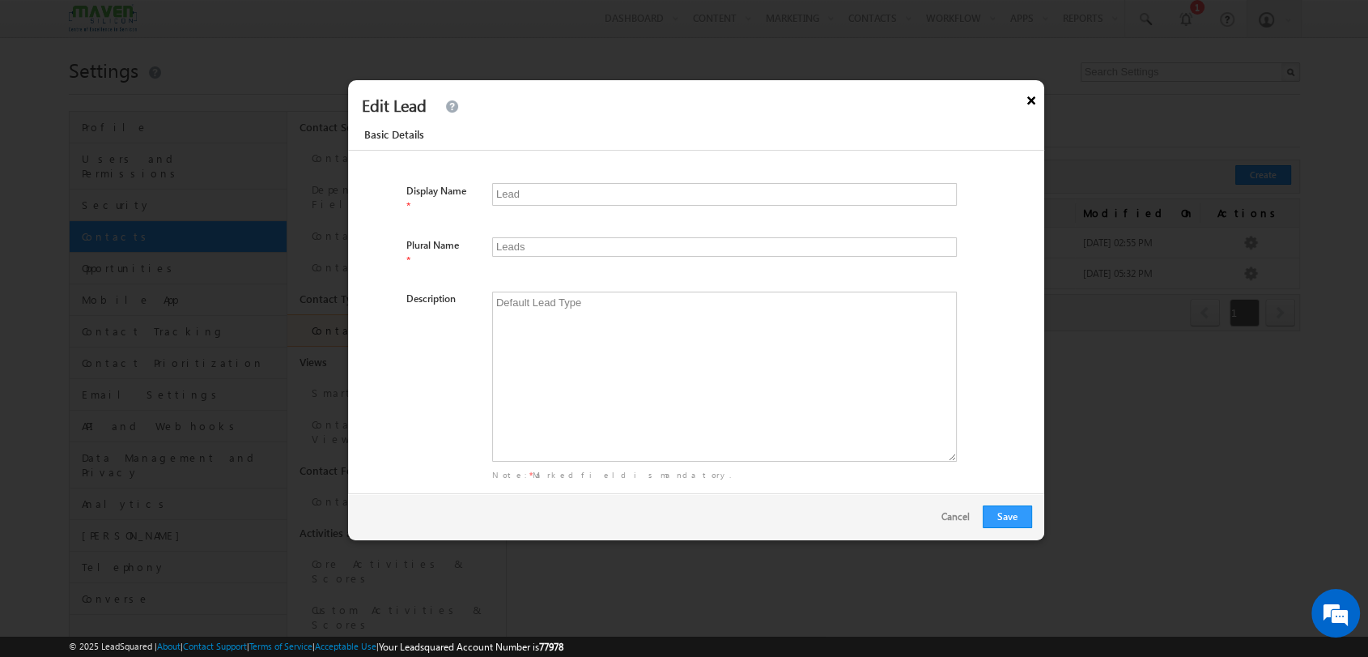
click at [1034, 108] on button "×" at bounding box center [1032, 97] width 26 height 34
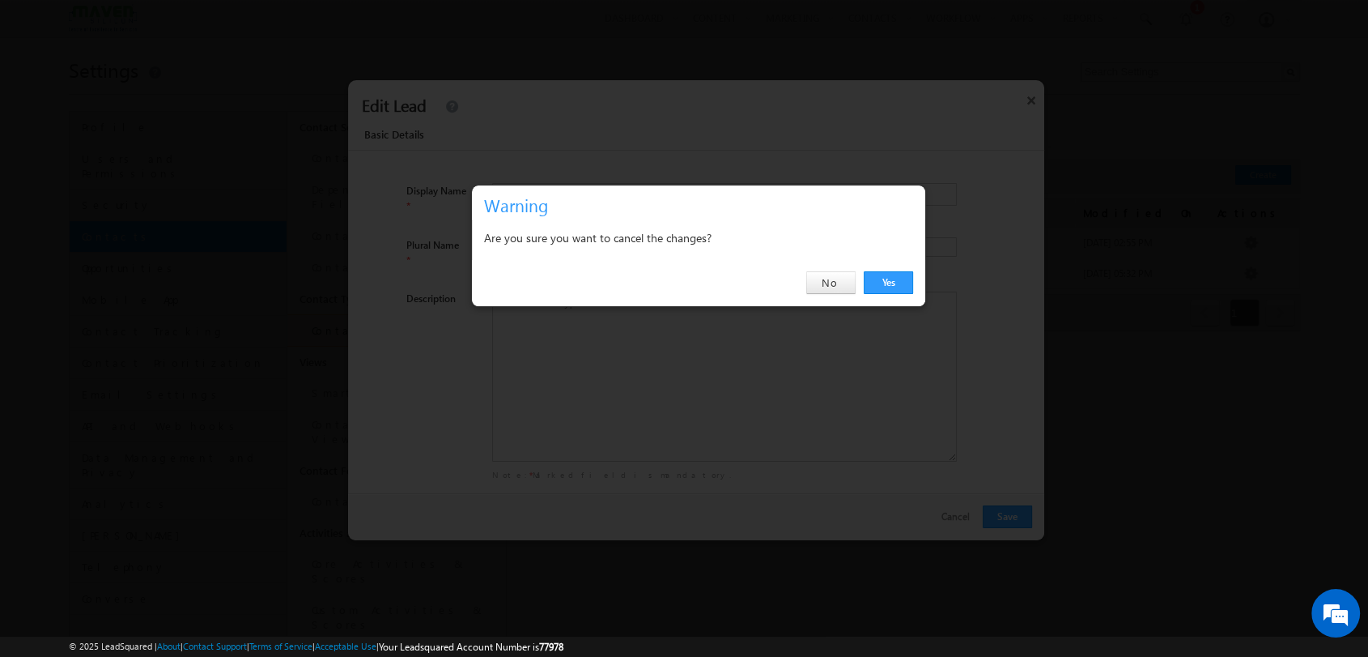
click at [819, 294] on div "Yes No" at bounding box center [698, 283] width 453 height 46
click at [833, 290] on div "Yes No" at bounding box center [698, 283] width 453 height 46
click at [833, 290] on link "No" at bounding box center [830, 282] width 49 height 23
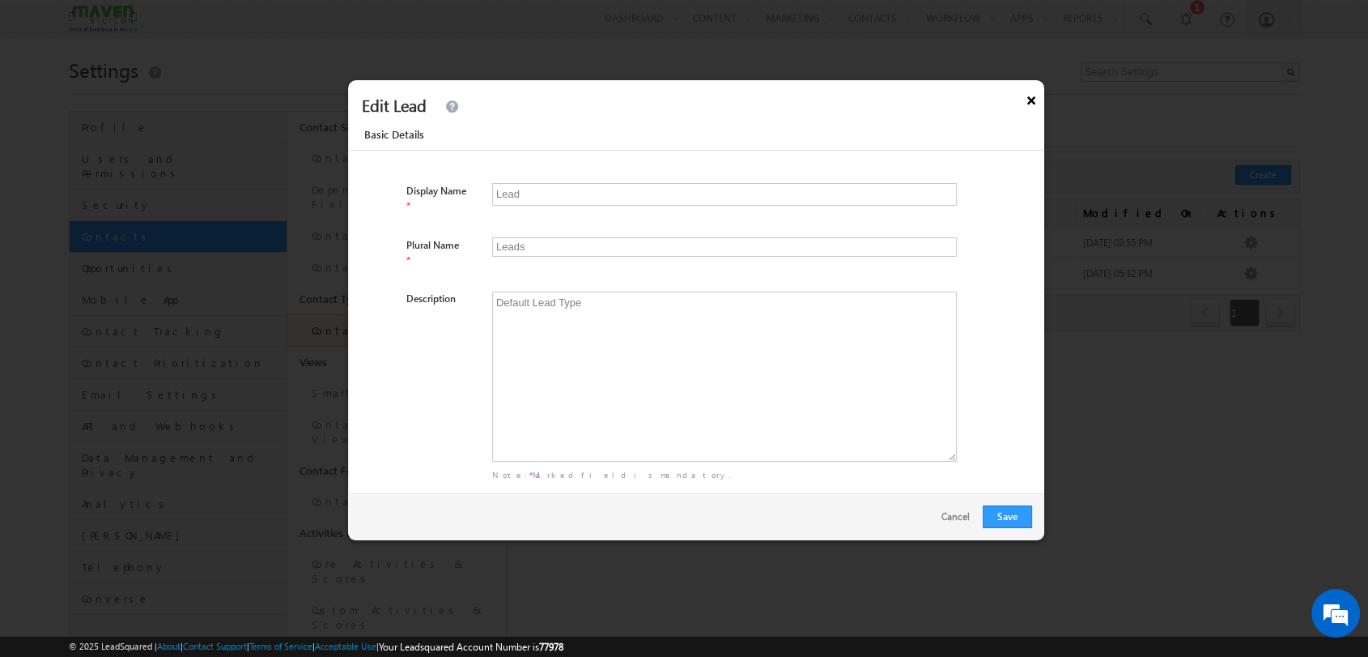
click at [1038, 102] on button "×" at bounding box center [1032, 97] width 26 height 34
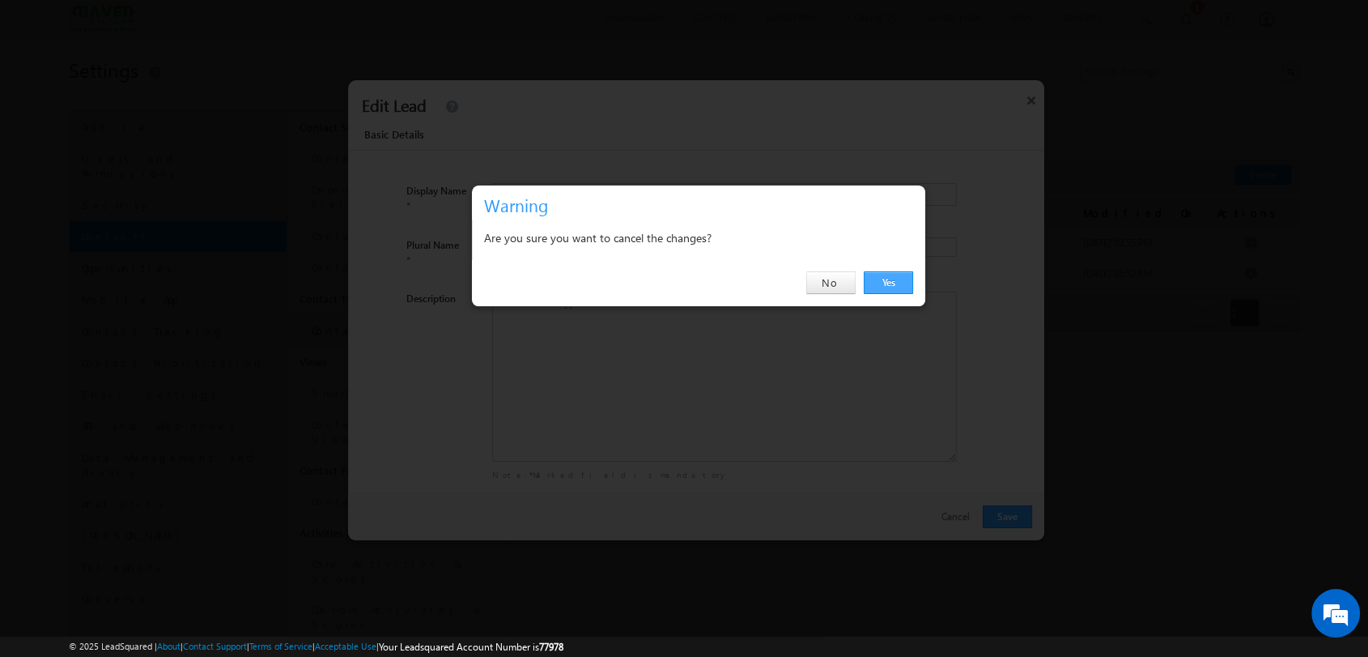
click at [892, 281] on link "Yes" at bounding box center [888, 282] width 49 height 23
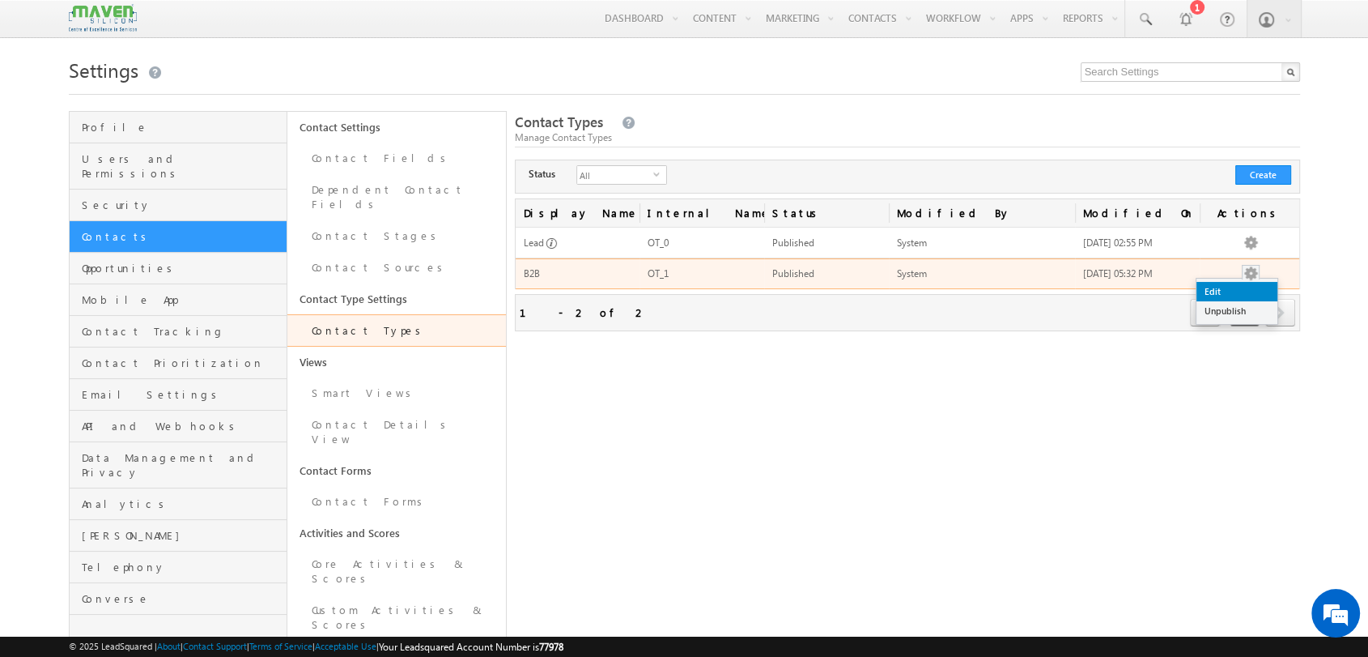
click at [1224, 292] on link "Edit" at bounding box center [1237, 291] width 81 height 19
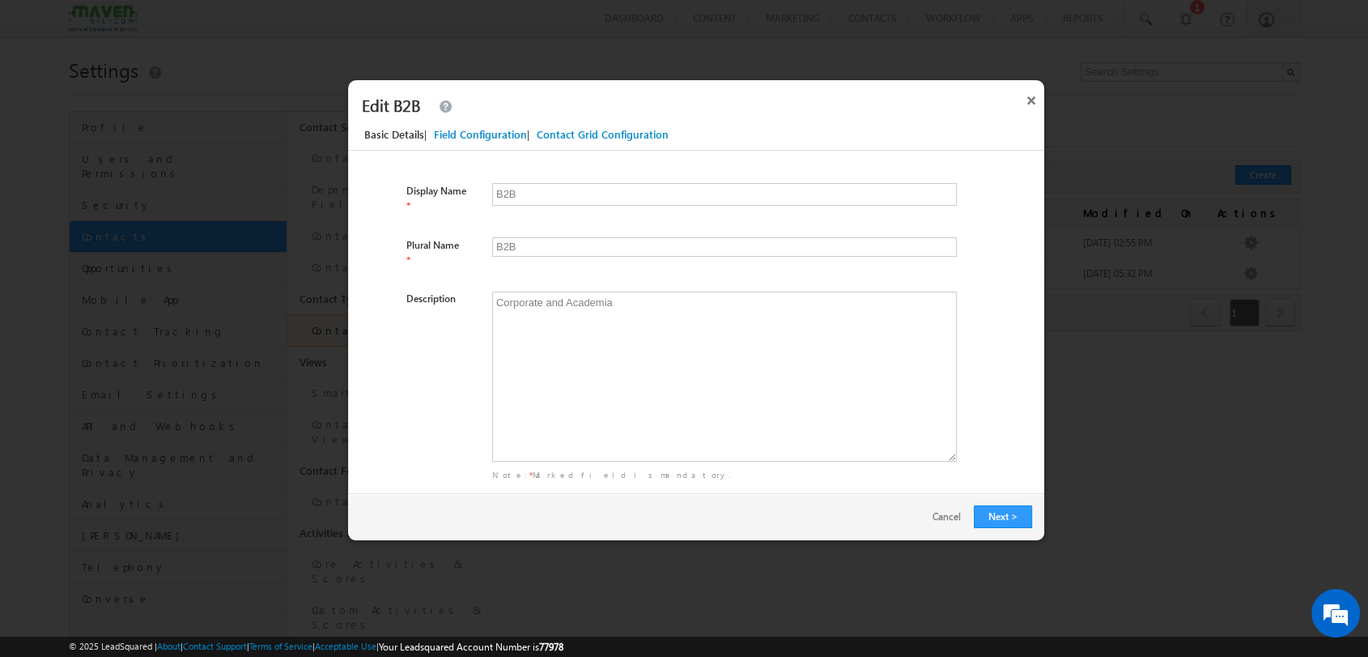
click at [449, 134] on div "Field Configuration" at bounding box center [480, 134] width 93 height 15
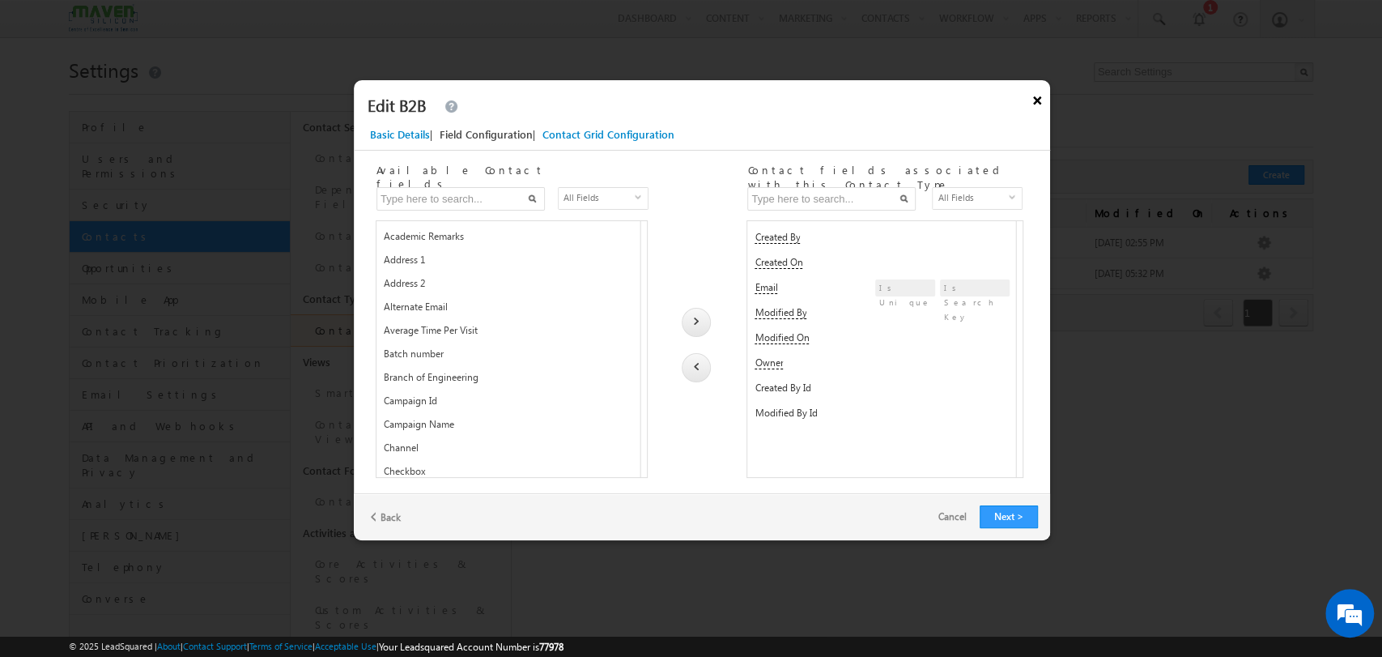
click at [1036, 100] on button "×" at bounding box center [1037, 97] width 26 height 34
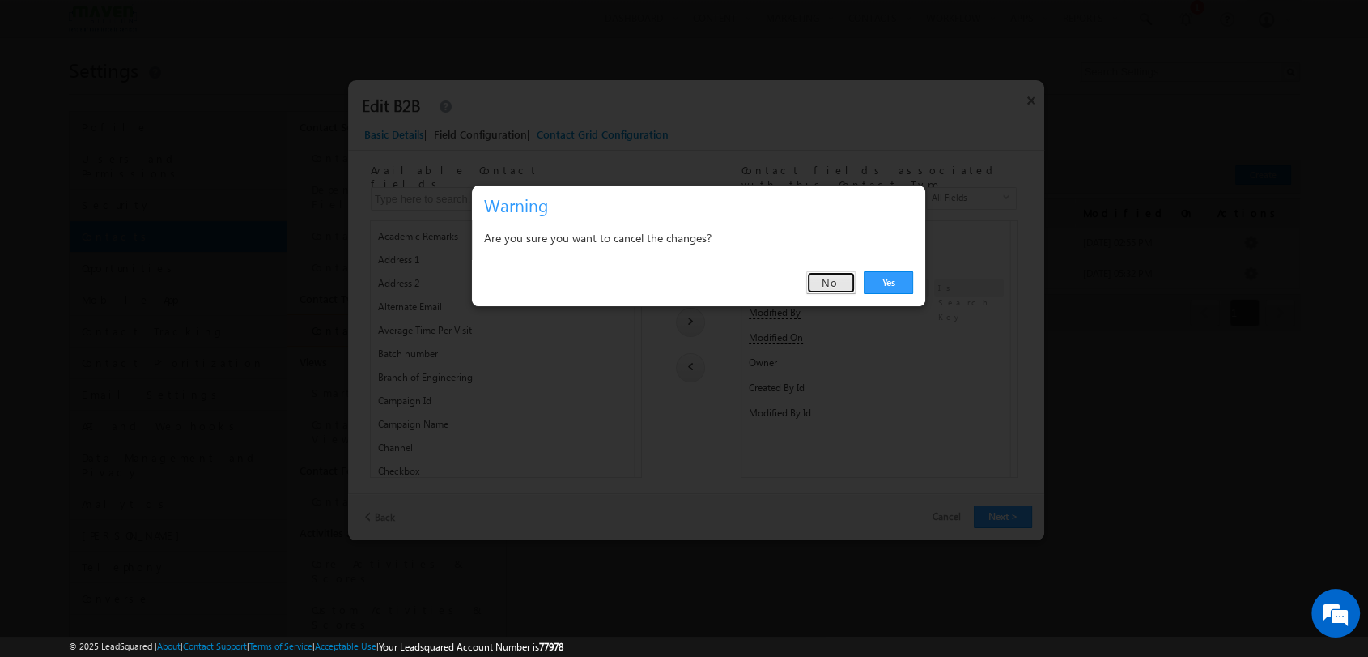
click at [829, 280] on link "No" at bounding box center [830, 282] width 49 height 23
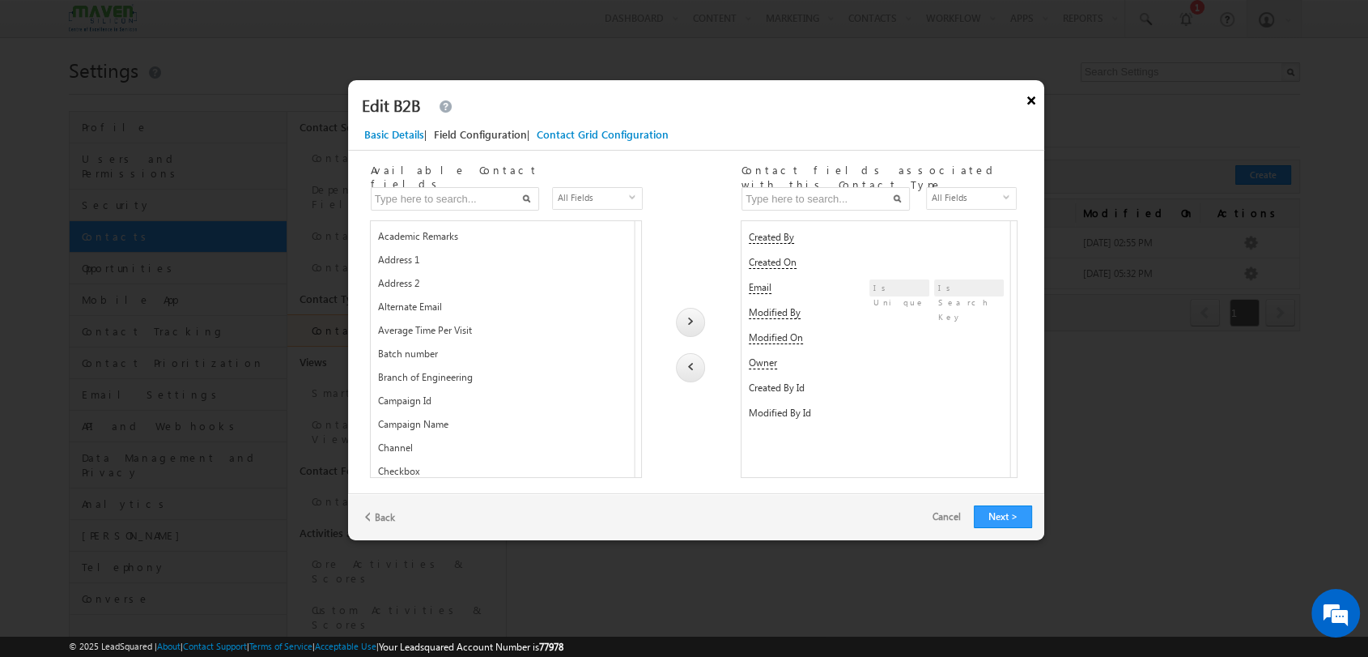
click at [1022, 106] on button "×" at bounding box center [1032, 97] width 26 height 34
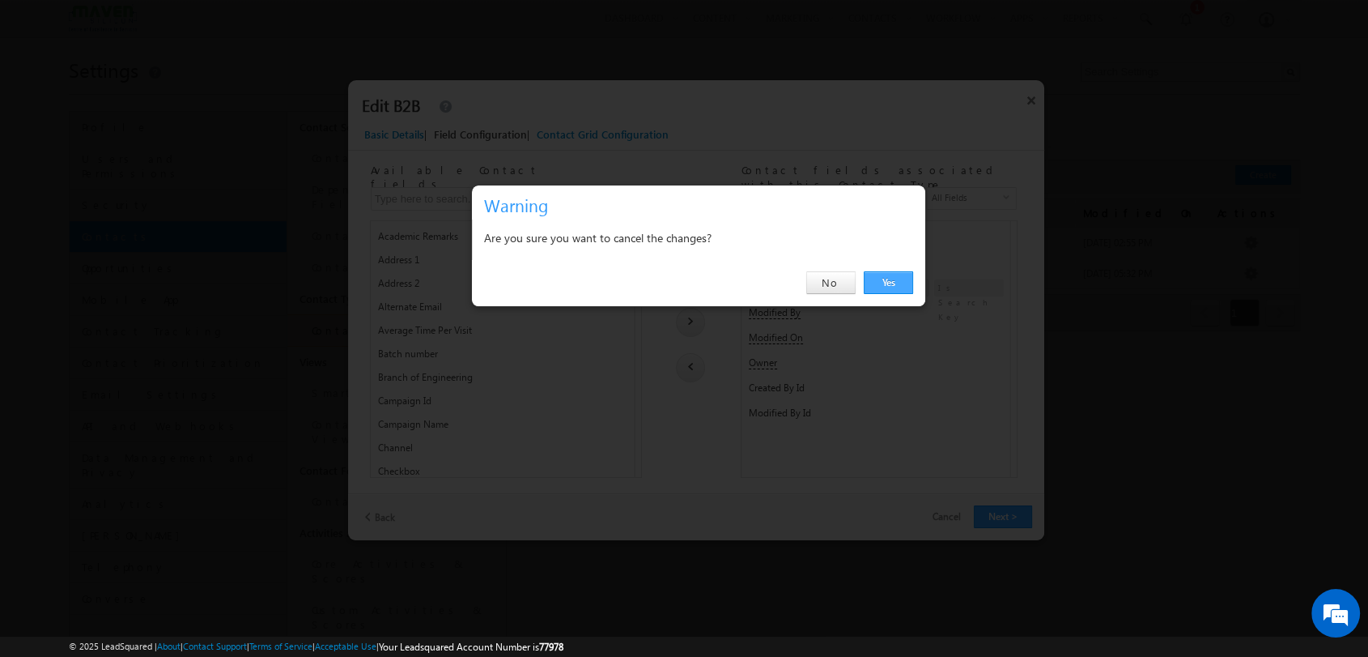
click at [903, 274] on link "Yes" at bounding box center [888, 282] width 49 height 23
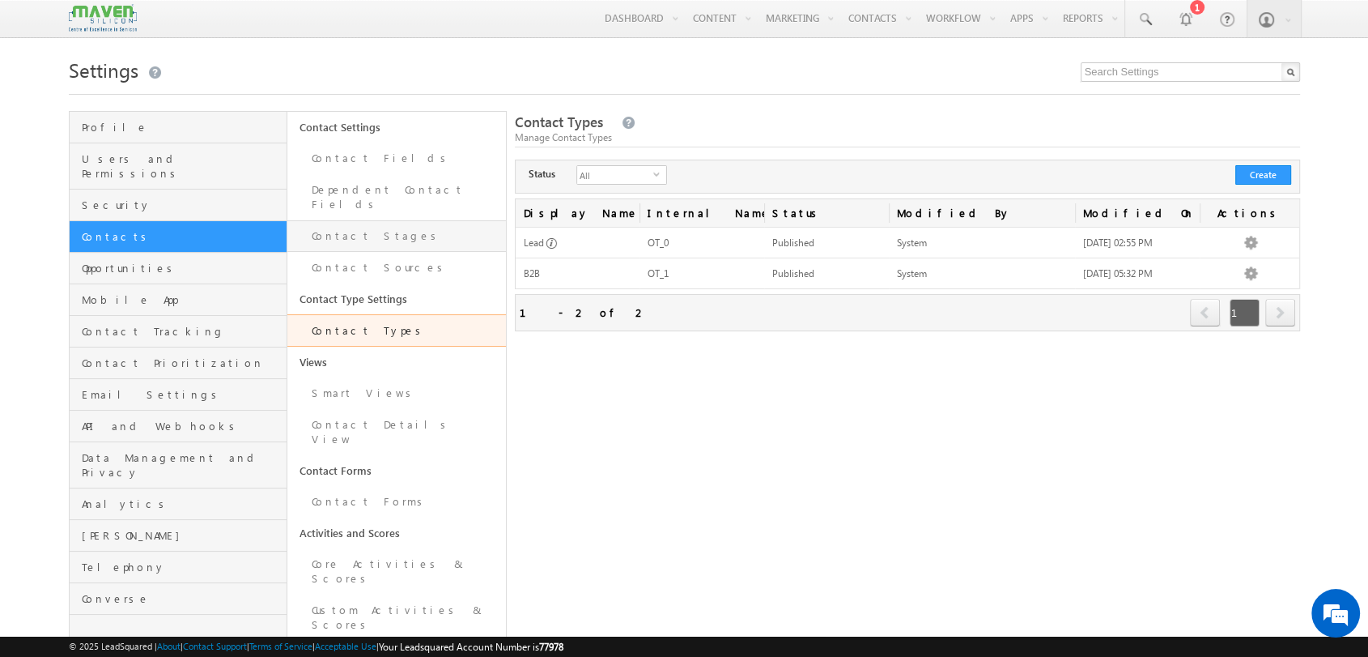
click at [369, 222] on link "Contact Stages" at bounding box center [396, 236] width 219 height 32
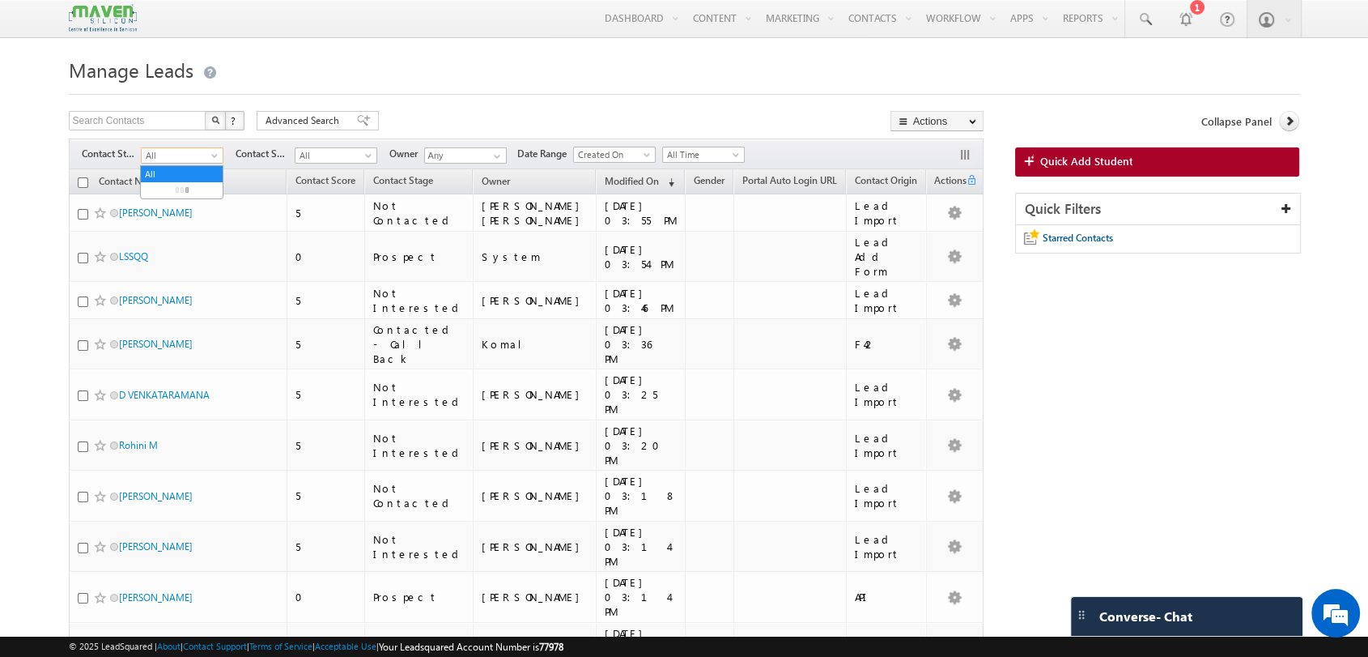
click at [161, 158] on span "All" at bounding box center [180, 155] width 77 height 15
click at [194, 151] on span "All" at bounding box center [180, 155] width 77 height 15
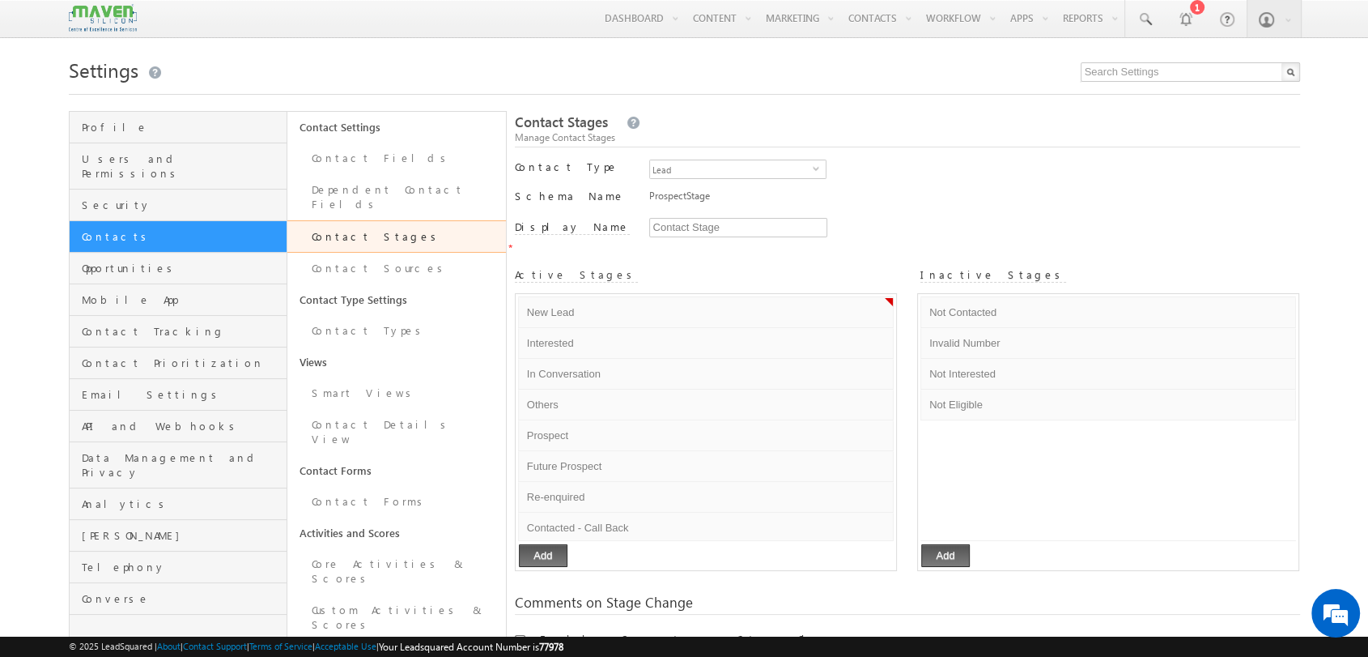
click at [406, 84] on h1 "Settings" at bounding box center [685, 69] width 1232 height 32
